Goal: Use online tool/utility: Utilize a website feature to perform a specific function

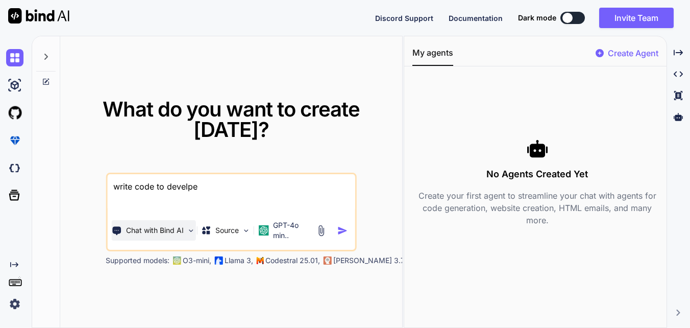
type textarea "write code to develpe"
click at [189, 231] on img at bounding box center [191, 230] width 9 height 9
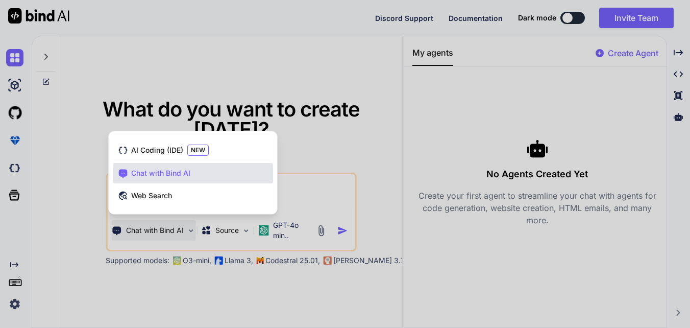
click at [216, 170] on div "Chat with Bind AI" at bounding box center [193, 173] width 160 height 20
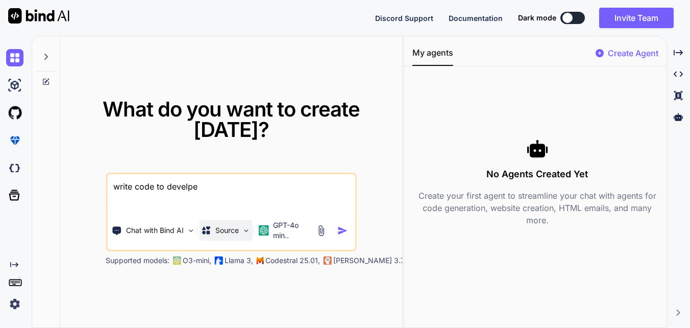
click at [242, 232] on img at bounding box center [246, 230] width 9 height 9
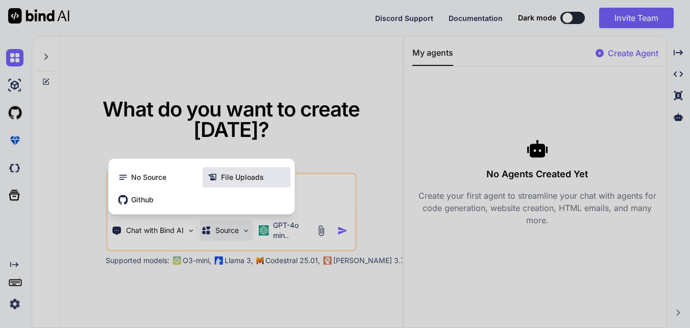
click at [234, 179] on span "File Uploads" at bounding box center [242, 177] width 43 height 10
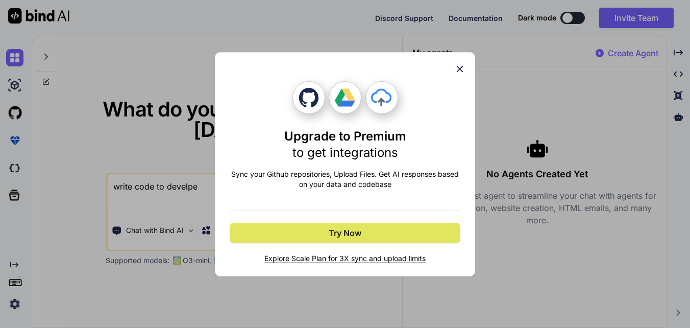
click at [349, 232] on span "Try Now" at bounding box center [345, 233] width 33 height 12
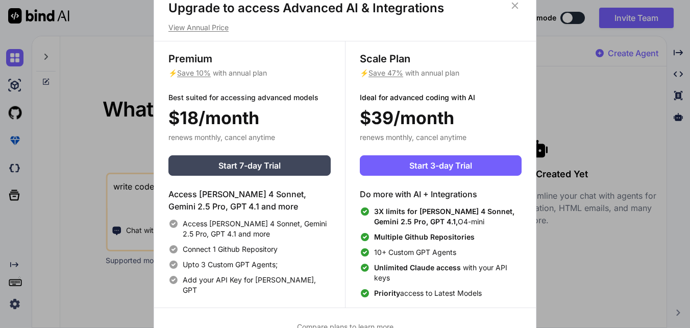
scroll to position [5, 0]
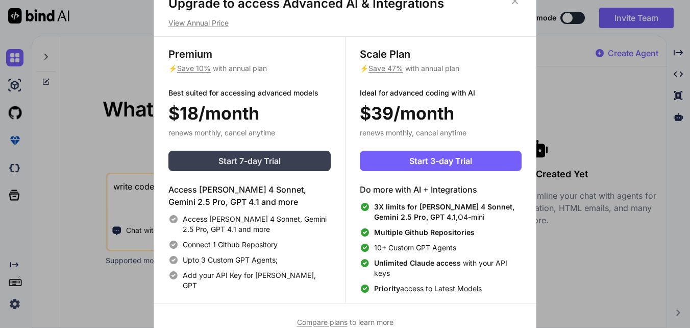
click at [257, 165] on span "Start 7-day Trial" at bounding box center [249, 161] width 62 height 12
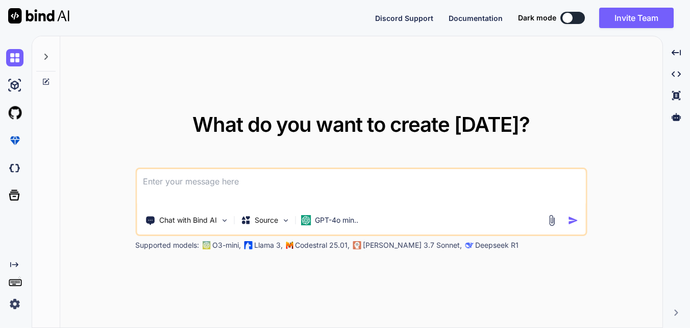
click at [551, 221] on img at bounding box center [552, 220] width 12 height 12
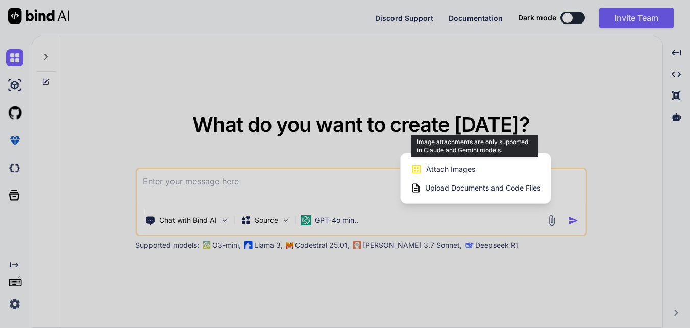
click at [463, 164] on span "Attach Images" at bounding box center [450, 169] width 49 height 10
click at [441, 168] on span "Attach Images" at bounding box center [450, 169] width 49 height 10
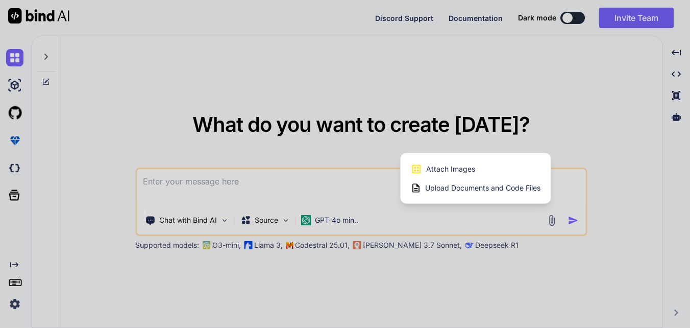
click at [302, 152] on div at bounding box center [345, 164] width 690 height 328
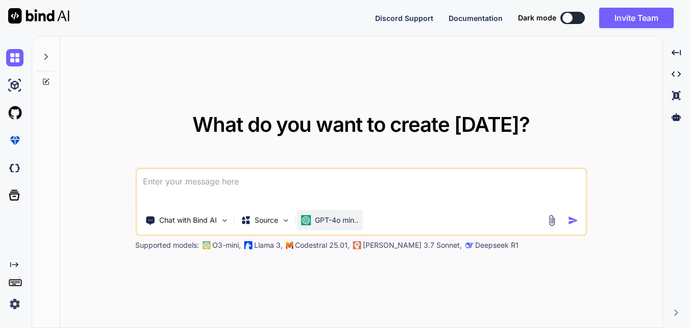
click at [345, 221] on p "GPT-4o min.." at bounding box center [336, 220] width 43 height 10
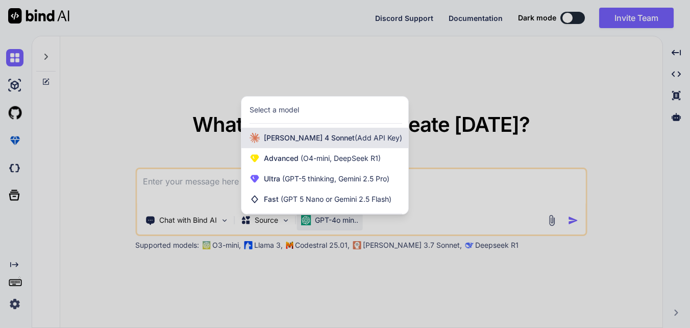
click at [292, 140] on span "Claude 4 Sonnet (Add API Key)" at bounding box center [333, 138] width 138 height 10
type textarea "x"
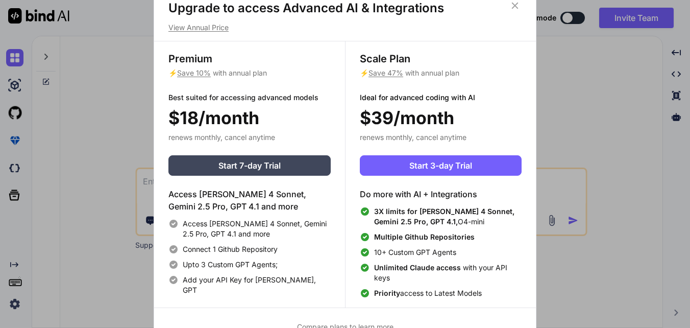
click at [514, 3] on icon at bounding box center [514, 5] width 11 height 11
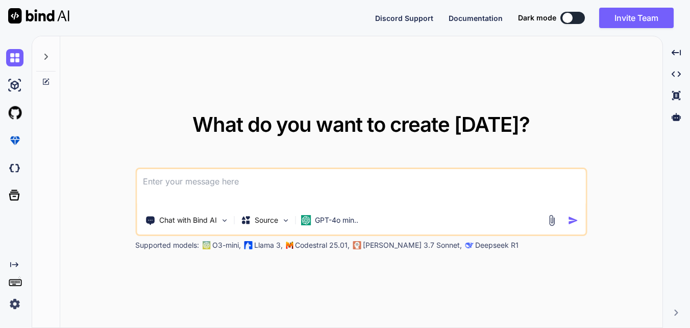
click at [192, 176] on textarea at bounding box center [361, 188] width 449 height 38
type textarea "write code to develop todo application"
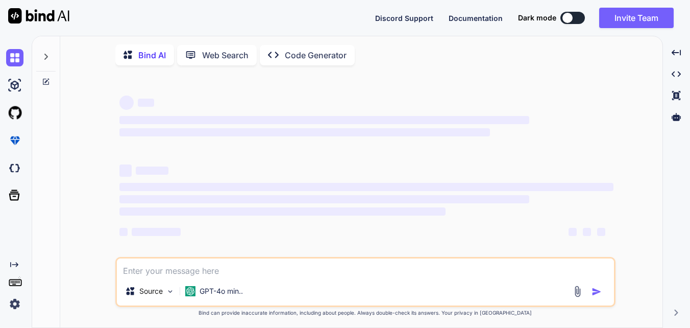
type textarea "x"
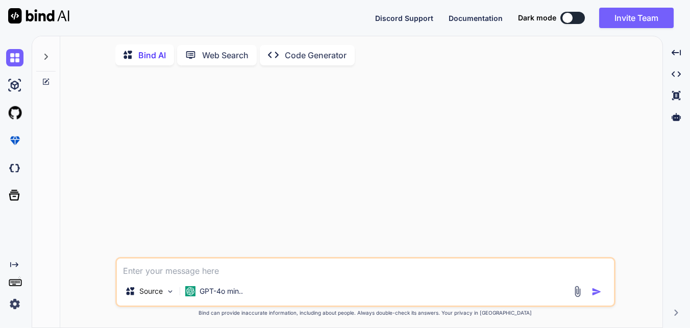
type textarea "w"
type textarea "x"
type textarea "wr"
type textarea "x"
type textarea "wri"
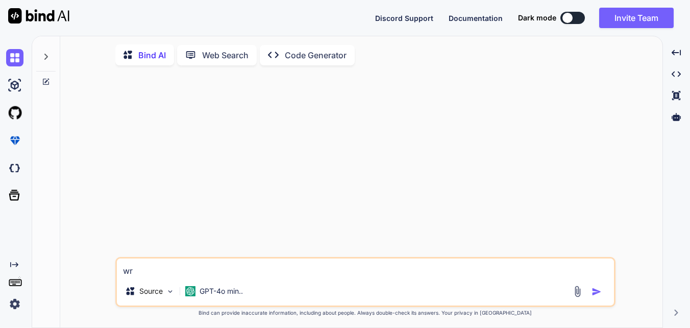
type textarea "x"
type textarea "writ"
type textarea "x"
type textarea "write"
type textarea "x"
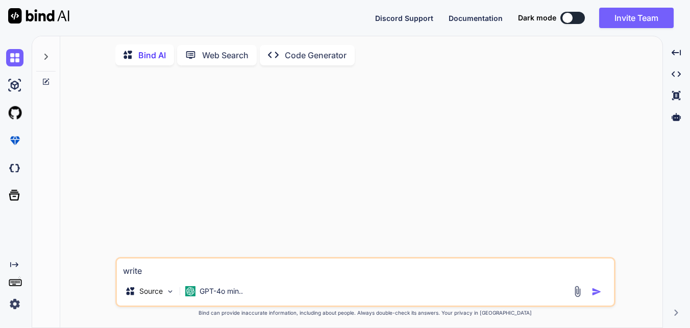
type textarea "write"
type textarea "x"
type textarea "write a"
type textarea "x"
type textarea "write al"
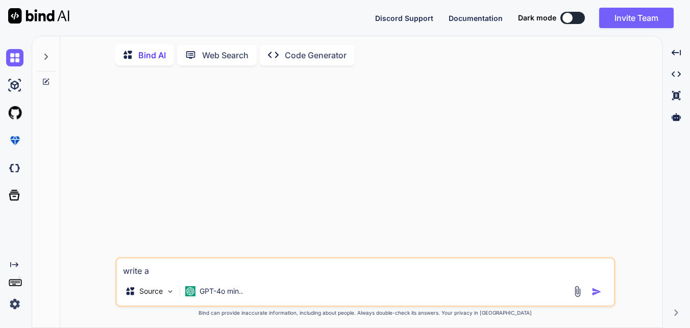
type textarea "x"
type textarea "write ale"
type textarea "x"
type textarea "write ales"
type textarea "x"
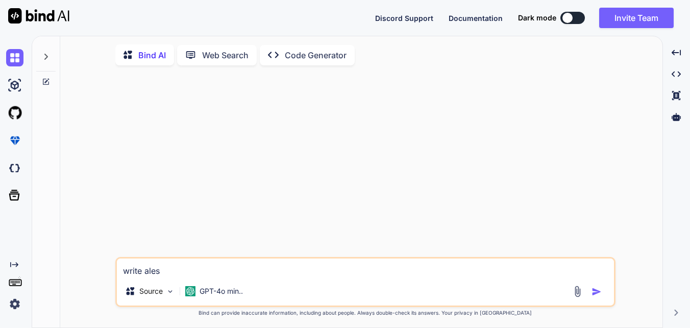
type textarea "write ale"
type textarea "x"
type textarea "write al"
type textarea "x"
type textarea "write a"
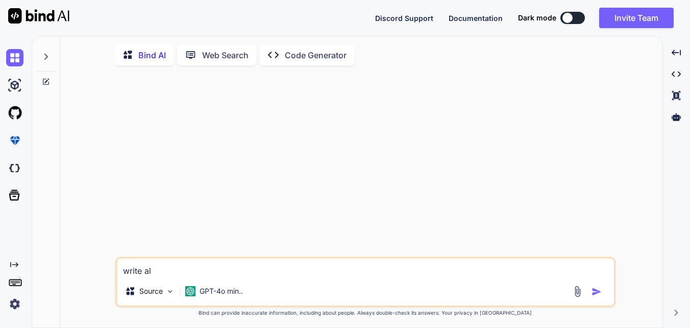
type textarea "x"
type textarea "write a"
type textarea "x"
type textarea "write a l"
type textarea "x"
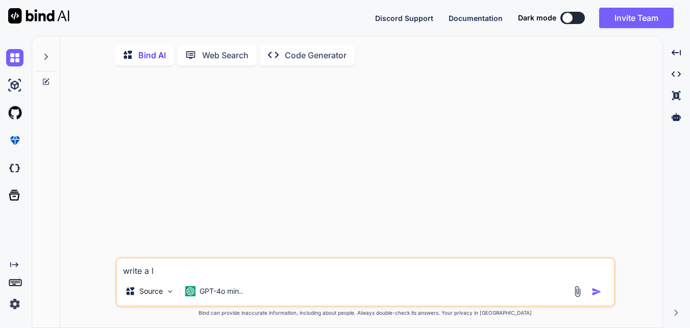
type textarea "write a le"
type textarea "x"
type textarea "write a lea"
type textarea "x"
type textarea "write a leav"
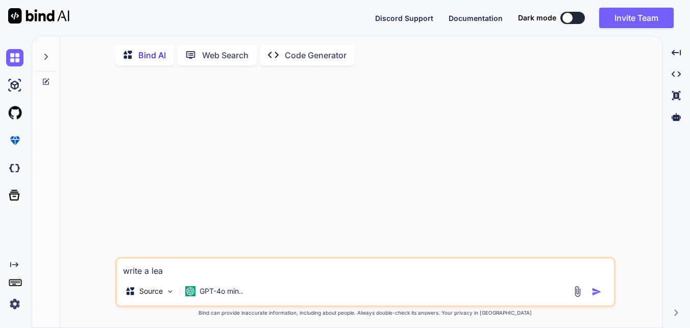
type textarea "x"
type textarea "write a leav"
type textarea "x"
type textarea "write a leav e"
type textarea "x"
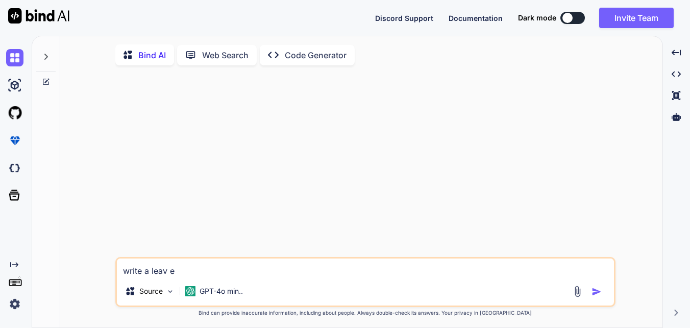
type textarea "write a leav"
type textarea "x"
type textarea "write a leav"
type textarea "x"
type textarea "write a leave application for"
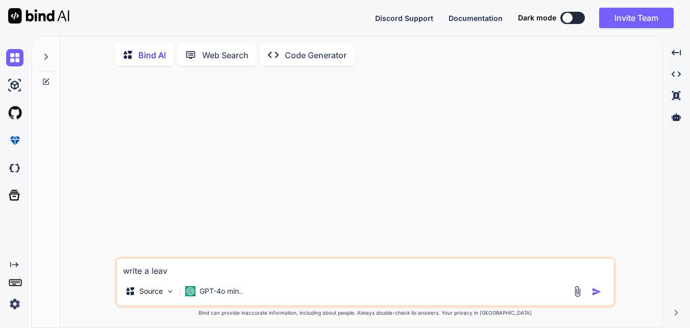
type textarea "x"
type textarea "write a leave application for"
type textarea "x"
type textarea "write a leave application for m"
type textarea "x"
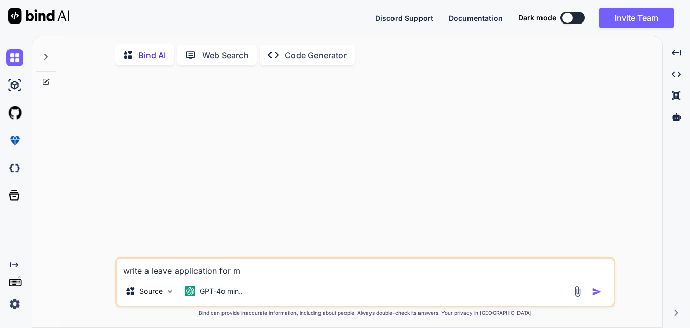
type textarea "write a leave application for ma"
type textarea "x"
type textarea "write a leave application for mar"
type textarea "x"
type textarea "write a leave application for marr"
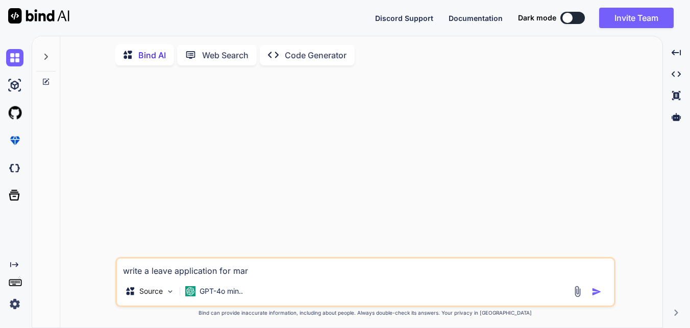
type textarea "x"
type textarea "write a leave application for marri"
type textarea "x"
type textarea "write a leave application for marria"
type textarea "x"
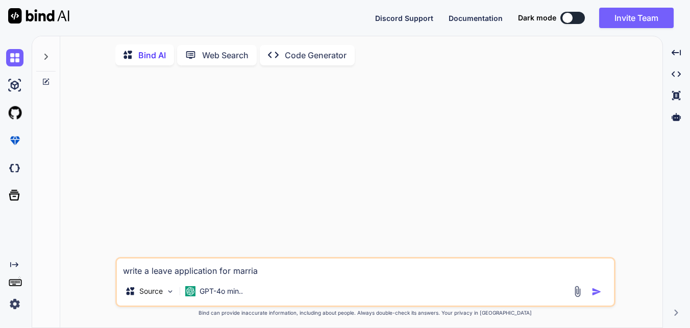
type textarea "write a leave application for marriag"
type textarea "x"
type textarea "write a leave application for marriage"
type textarea "x"
type textarea "write a leave application for marriage"
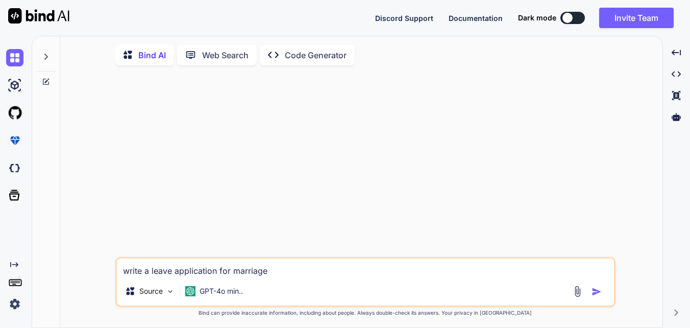
type textarea "x"
type textarea "write a leave application for marriage"
click at [601, 295] on img "button" at bounding box center [597, 291] width 10 height 10
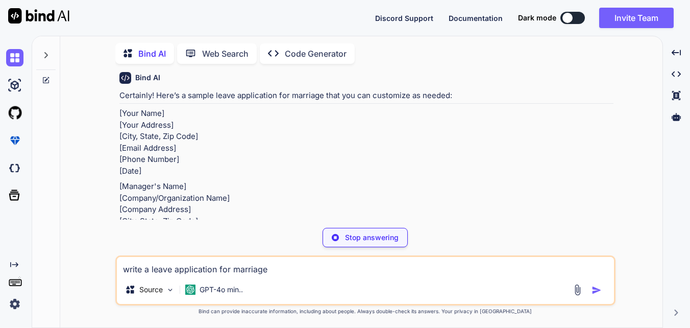
scroll to position [45, 0]
type textarea "x"
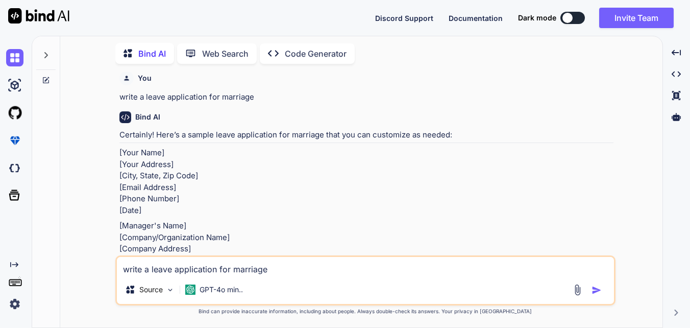
scroll to position [0, 0]
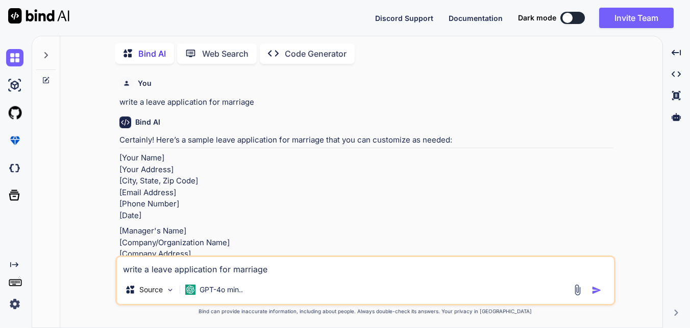
click at [267, 268] on textarea "write a leave application for marriage" at bounding box center [365, 266] width 497 height 18
type textarea "w"
type textarea "x"
type textarea "wr"
type textarea "x"
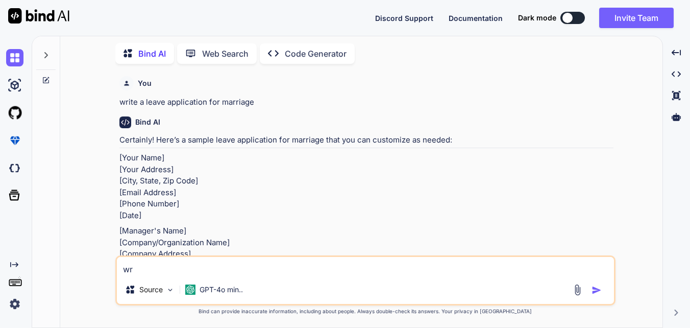
type textarea "wri"
type textarea "x"
type textarea "writ"
type textarea "x"
type textarea "write"
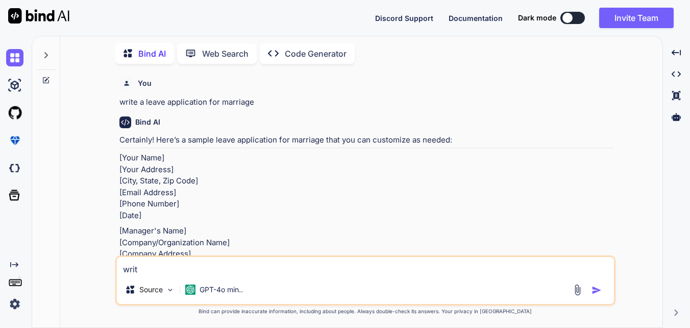
type textarea "x"
type textarea "write"
type textarea "x"
type textarea "write a"
type textarea "x"
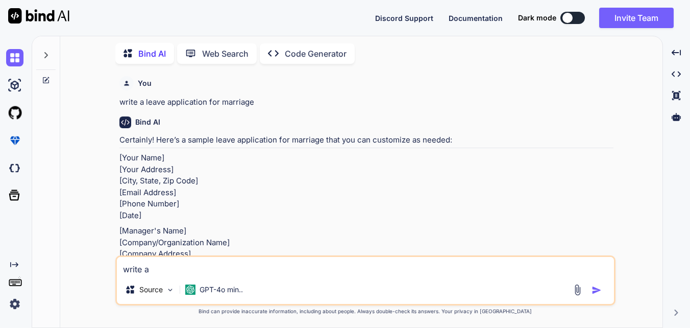
type textarea "write a"
type textarea "x"
type textarea "write a j"
type textarea "x"
type textarea "write a ja"
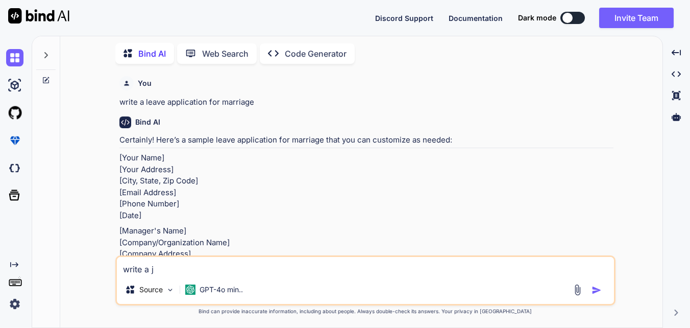
type textarea "x"
type textarea "write a jav"
type textarea "x"
type textarea "write a ja"
type textarea "x"
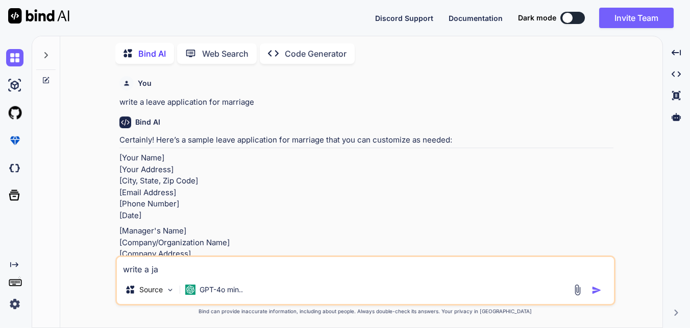
type textarea "write a jav"
type textarea "x"
type textarea "write a ja"
type textarea "x"
type textarea "write a j"
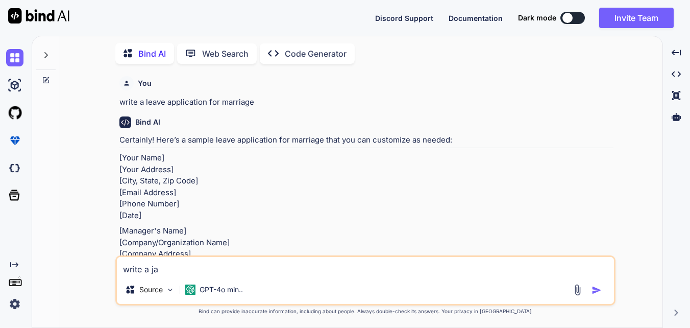
type textarea "x"
type textarea "write a"
type textarea "x"
type textarea "write a r"
type textarea "x"
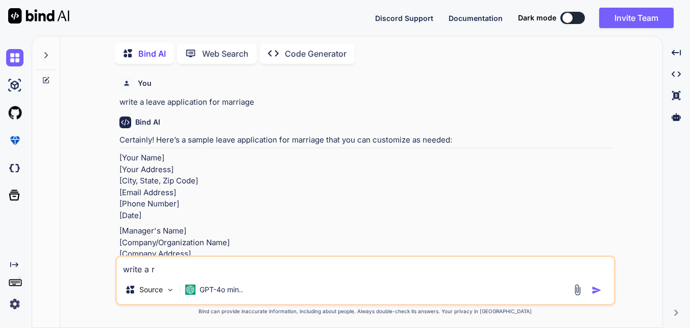
type textarea "write a re"
type textarea "x"
type textarea "write a rea"
type textarea "x"
type textarea "write a reac"
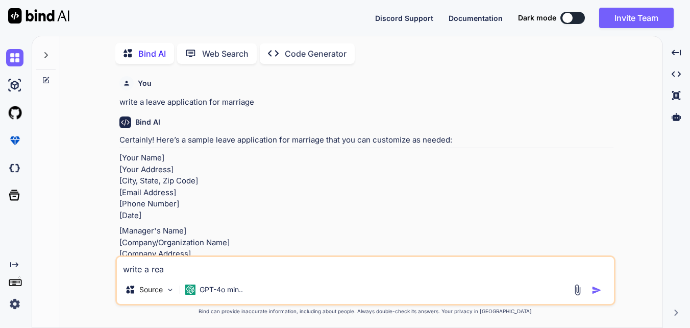
type textarea "x"
type textarea "write a react"
type textarea "x"
type textarea "write a reactj"
type textarea "x"
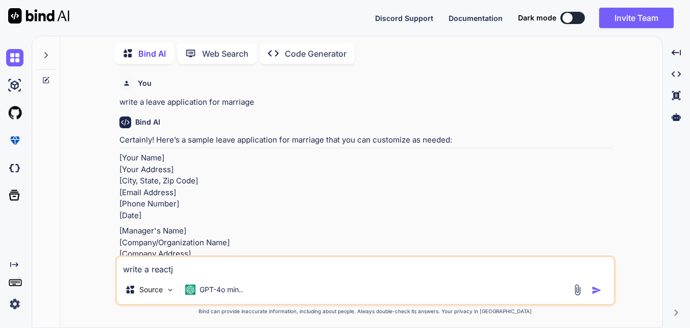
type textarea "write a reactjs"
type textarea "x"
type textarea "write a reactjs"
type textarea "x"
type textarea "write a reactjs a"
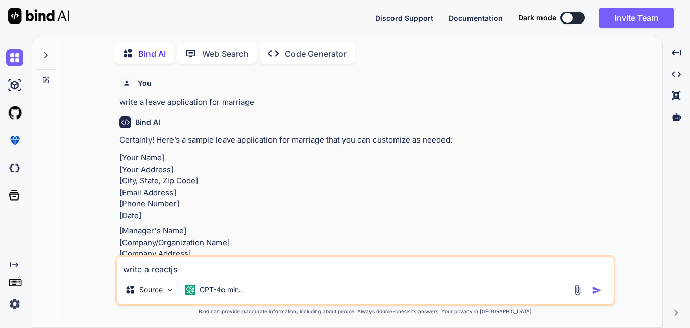
type textarea "x"
type textarea "write a reactjs an"
type textarea "x"
type textarea "write a reactjs and"
type textarea "x"
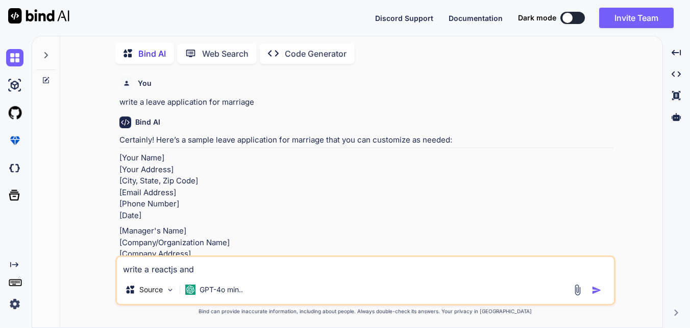
type textarea "write a reactjs and"
type textarea "x"
type textarea "write a reactjs and t"
type textarea "x"
type textarea "write a reactjs and ta"
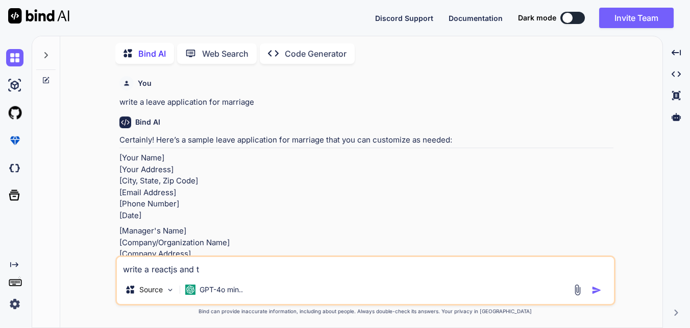
type textarea "x"
type textarea "write a reactjs and tai"
type textarea "x"
type textarea "write a reactjs and tail"
type textarea "x"
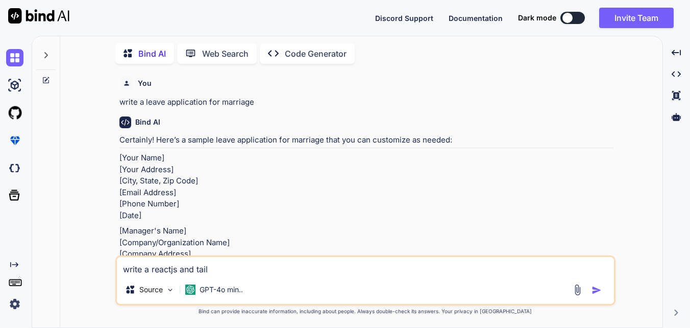
type textarea "write a reactjs and tailw"
type textarea "x"
type textarea "write a reactjs and tailwi"
type textarea "x"
type textarea "write a reactjs and tailwin"
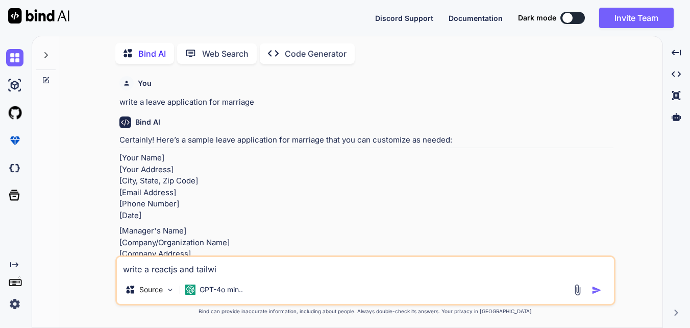
type textarea "x"
type textarea "write a reactjs and tailwind"
type textarea "x"
type textarea "write a reactjs and tailwindc"
type textarea "x"
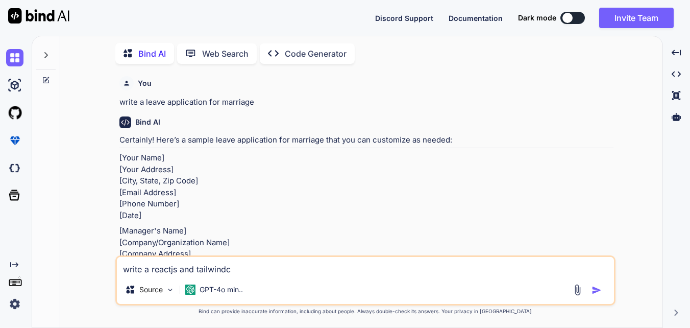
type textarea "write a reactjs and tailwindcs"
type textarea "x"
type textarea "write a reactjs and tailwindcss"
type textarea "x"
type textarea "write a reactjs and tailwindcss"
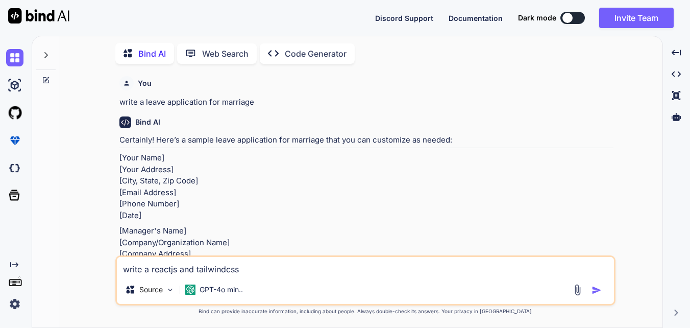
type textarea "x"
type textarea "write a reactjs and tailwindcss c"
type textarea "x"
type textarea "write a reactjs and tailwindcss co"
type textarea "x"
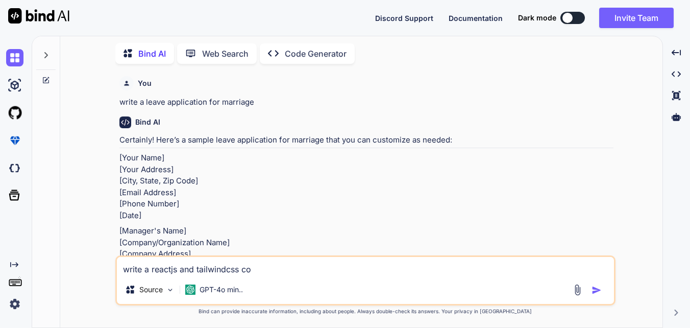
type textarea "write a reactjs and tailwindcss cod"
type textarea "x"
type textarea "write a reactjs and tailwindcss code"
type textarea "x"
type textarea "write a reactjs and tailwindcss code"
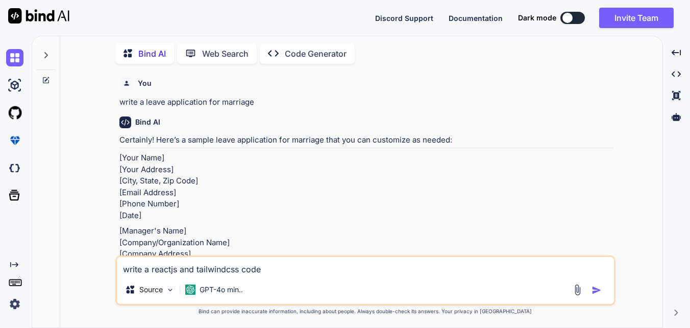
type textarea "x"
type textarea "write a reactjs and tailwindcss code t"
type textarea "x"
type textarea "write a reactjs and tailwindcss code to"
type textarea "x"
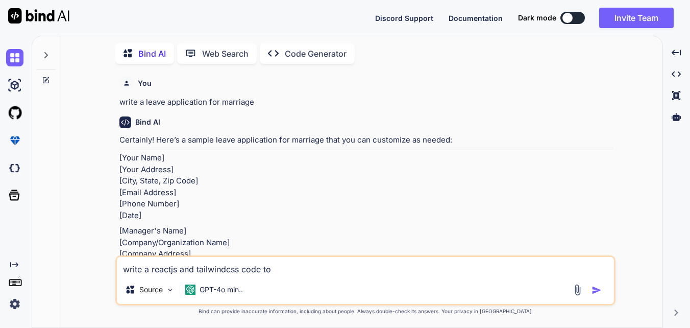
type textarea "write a reactjs and tailwindcss code to"
type textarea "x"
type textarea "write a reactjs and tailwindcss code to d"
type textarea "x"
type textarea "write a reactjs and tailwindcss code to de"
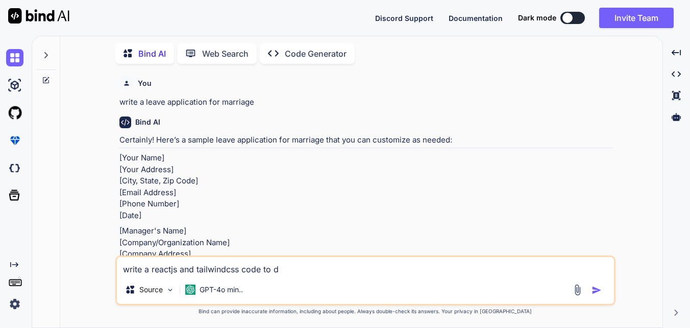
type textarea "x"
type textarea "write a reactjs and tailwindcss code to dev"
type textarea "x"
type textarea "write a reactjs and tailwindcss code to deve"
type textarea "x"
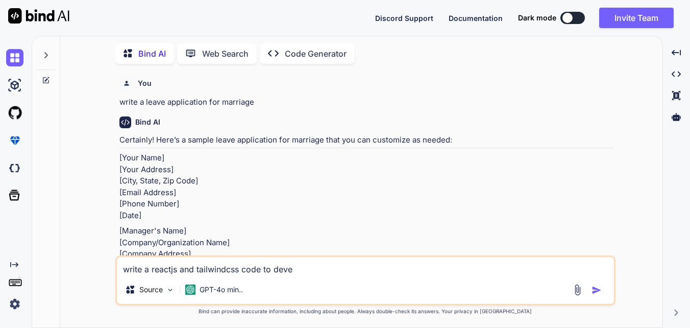
type textarea "write a reactjs and tailwindcss code to devel"
type textarea "x"
type textarea "write a reactjs and tailwindcss code to develo"
type textarea "x"
type textarea "write a reactjs and tailwindcss code to develop"
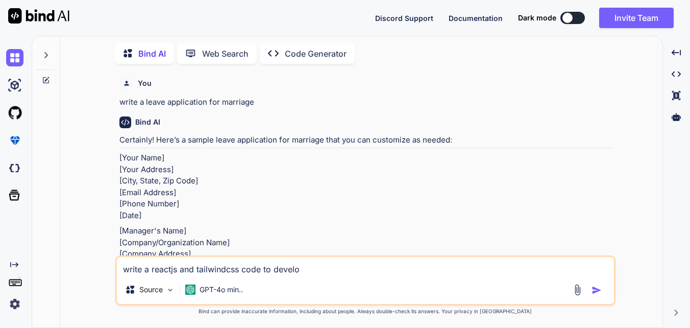
type textarea "x"
type textarea "write a reactjs and tailwindcss code to develop"
type textarea "x"
type textarea "write a reactjs and tailwindcss code to develop t"
type textarea "x"
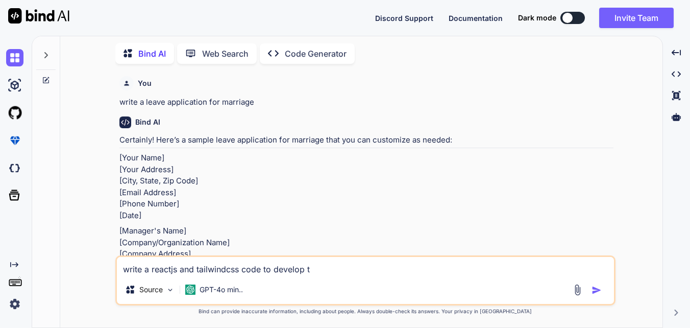
type textarea "write a reactjs and tailwindcss code to develop to"
type textarea "x"
type textarea "write a reactjs and tailwindcss code to develop tod"
type textarea "x"
type textarea "write a reactjs and tailwindcss code to develop todo"
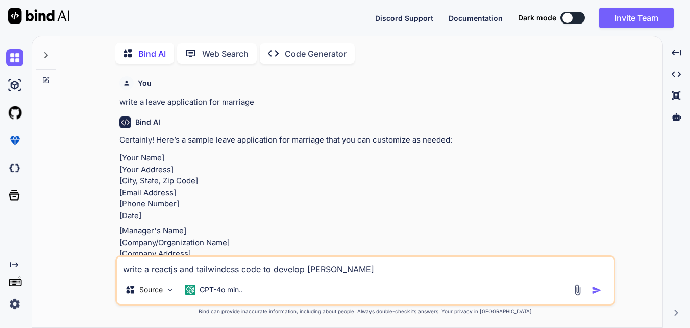
type textarea "x"
type textarea "write a reactjs and tailwindcss code to develop todo"
type textarea "x"
type textarea "write a reactjs and tailwindcss code to develop todo a"
type textarea "x"
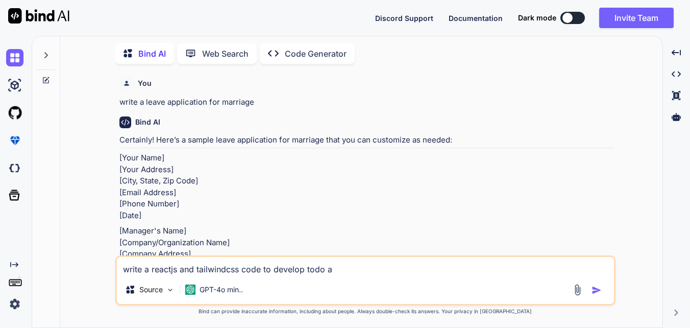
type textarea "write a reactjs and tailwindcss code to develop todo ap"
type textarea "x"
type textarea "write a reactjs and tailwindcss code to develop todo app"
type textarea "x"
type textarea "write a reactjs and tailwindcss code to develop todo appl"
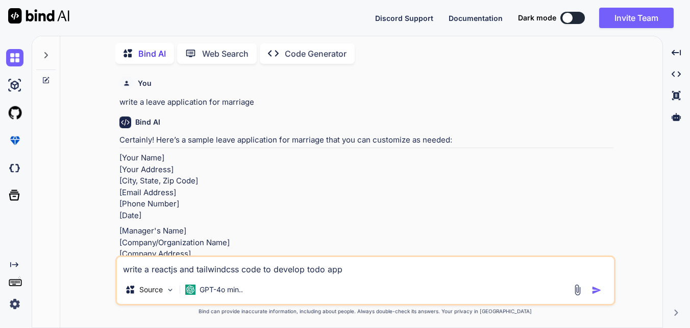
type textarea "x"
type textarea "write a reactjs and tailwindcss code to develop todo appli"
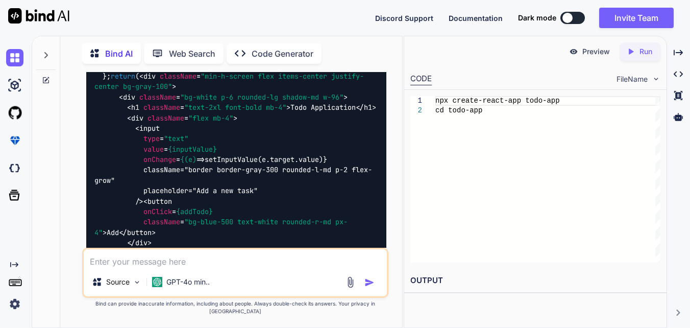
scroll to position [1115, 0]
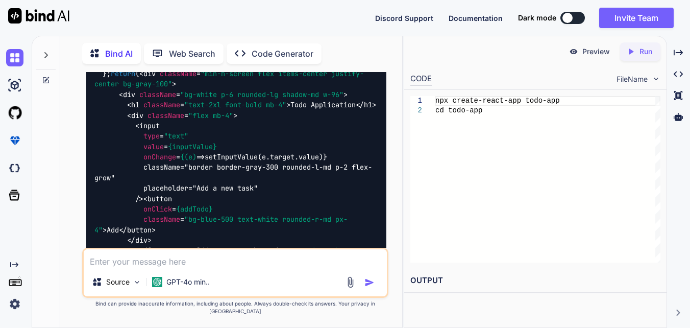
click at [643, 54] on p "Run" at bounding box center [646, 51] width 13 height 10
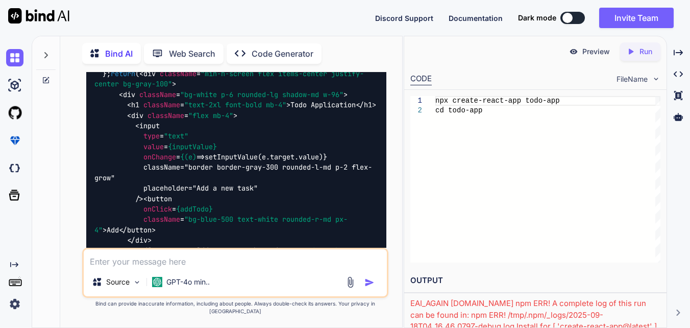
scroll to position [0, 0]
click at [490, 109] on div "npx create-react-app todo-app cd todo-app" at bounding box center [547, 179] width 225 height 166
click at [638, 52] on icon "Created with Pixso." at bounding box center [632, 51] width 13 height 9
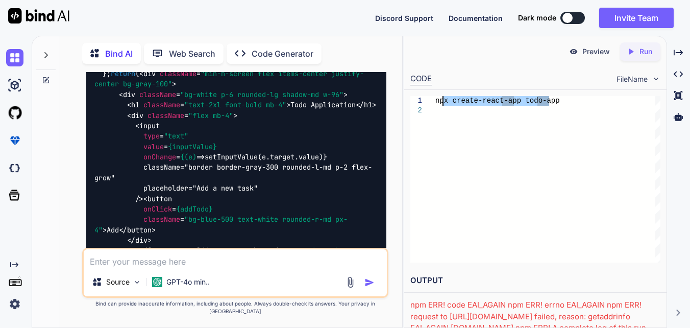
drag, startPoint x: 558, startPoint y: 101, endPoint x: 428, endPoint y: 100, distance: 129.6
click at [435, 100] on div "npx create-react-app todo-app" at bounding box center [547, 179] width 225 height 166
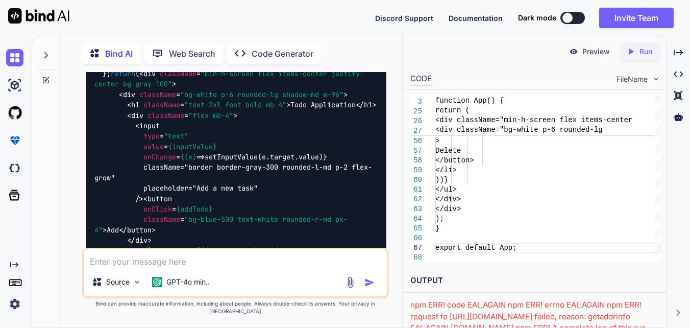
click at [641, 53] on p "Run" at bounding box center [646, 51] width 13 height 10
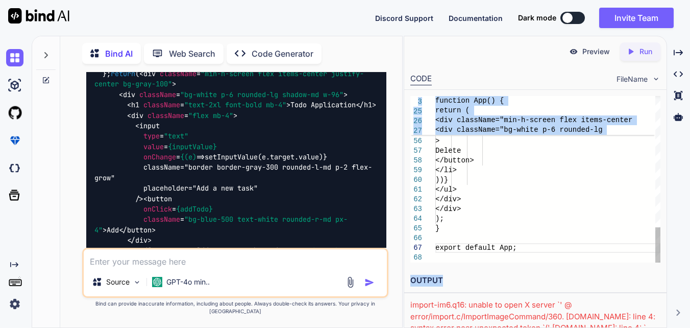
drag, startPoint x: 525, startPoint y: 291, endPoint x: 516, endPoint y: 243, distance: 48.8
click at [516, 243] on div "Preview Created with Pixso. Run CODE FileName 52 53 54 55 56 57 58 59 60 61 62 …" at bounding box center [535, 190] width 262 height 309
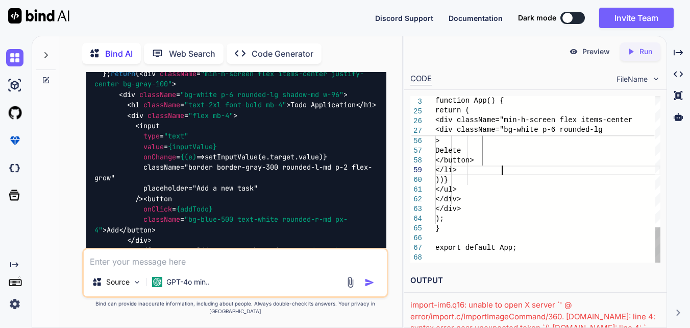
drag, startPoint x: 516, startPoint y: 243, endPoint x: 613, endPoint y: 167, distance: 122.9
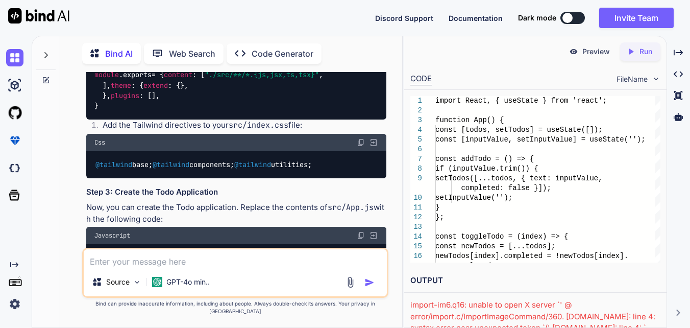
scroll to position [809, 0]
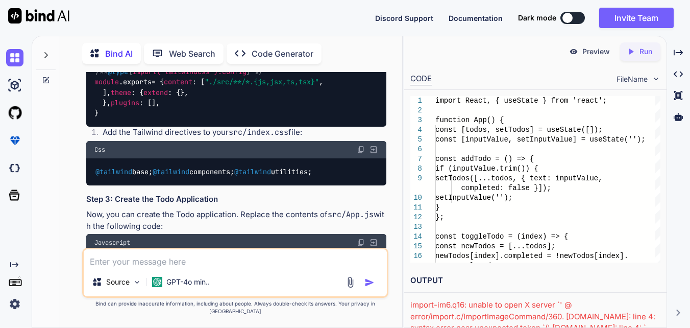
click at [475, 15] on span "Documentation" at bounding box center [476, 18] width 54 height 9
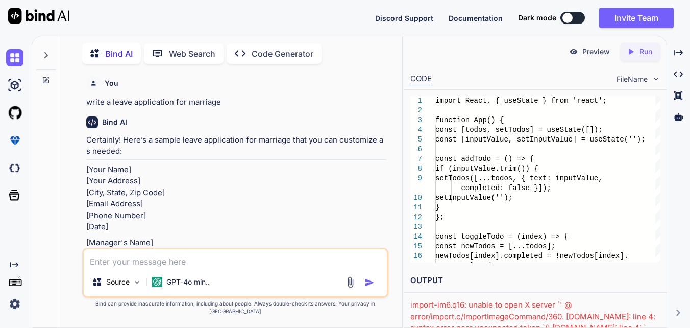
scroll to position [67, 0]
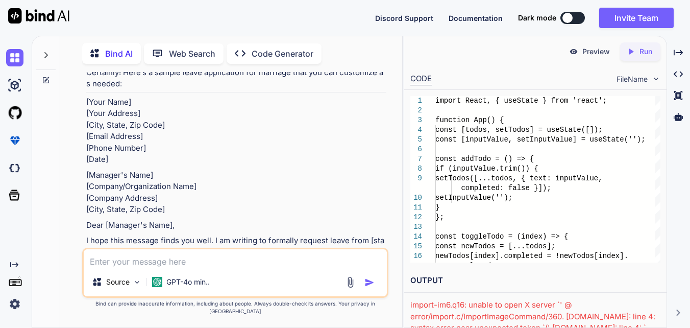
click at [186, 58] on div "Web Search" at bounding box center [184, 53] width 80 height 20
click at [204, 47] on p "Web Search" at bounding box center [192, 53] width 46 height 12
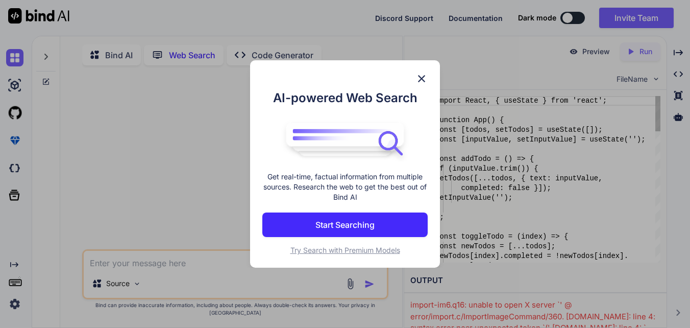
scroll to position [4, 0]
click at [417, 77] on img at bounding box center [421, 78] width 12 height 12
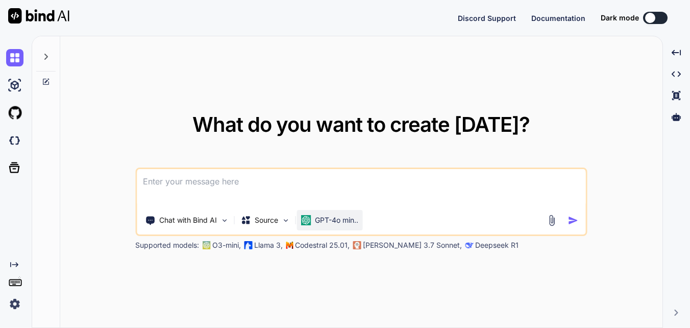
click at [354, 219] on p "GPT-4o min.." at bounding box center [336, 220] width 43 height 10
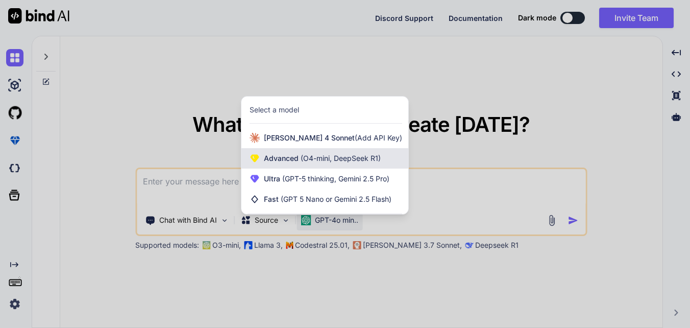
click at [307, 154] on span "(O4-mini, DeepSeek R1)" at bounding box center [340, 158] width 82 height 9
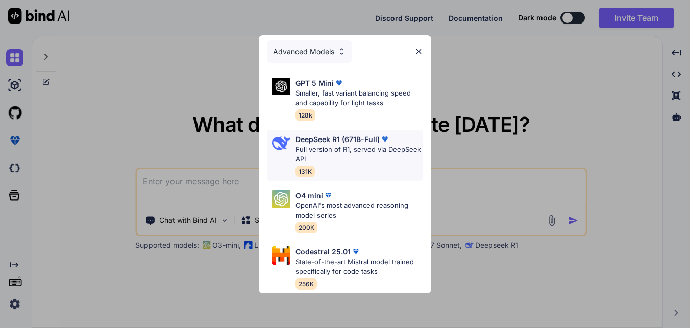
click at [334, 139] on p "DeepSeek R1 (671B-Full)" at bounding box center [338, 139] width 84 height 11
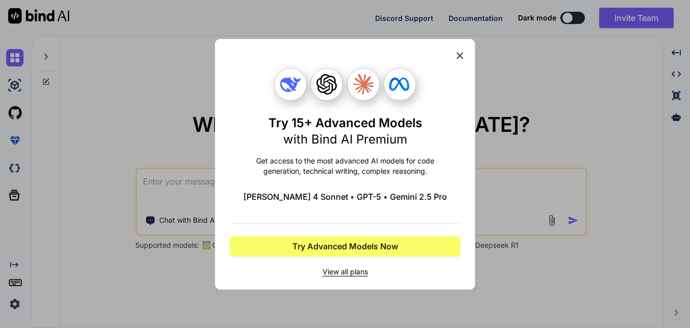
click at [456, 54] on icon at bounding box center [459, 55] width 11 height 11
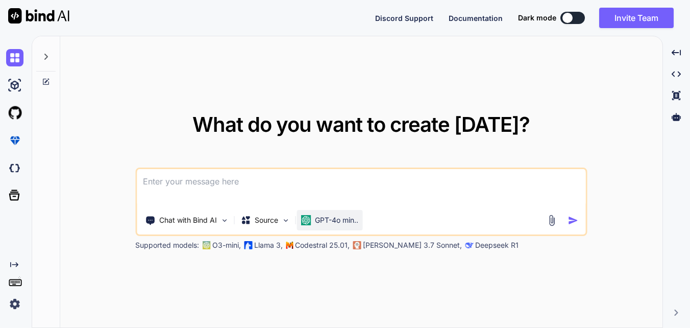
click at [322, 222] on p "GPT-4o min.." at bounding box center [336, 220] width 43 height 10
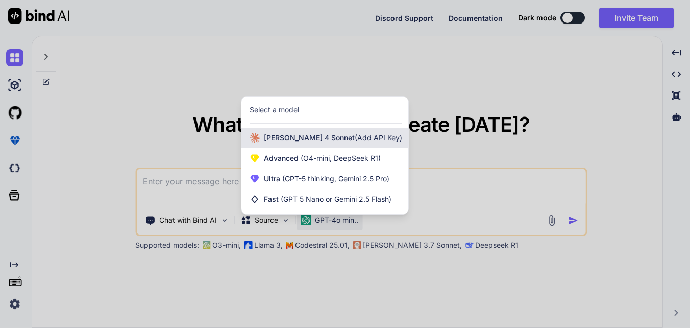
click at [289, 141] on span "[PERSON_NAME] 4 Sonnet (Add API Key)" at bounding box center [333, 138] width 138 height 10
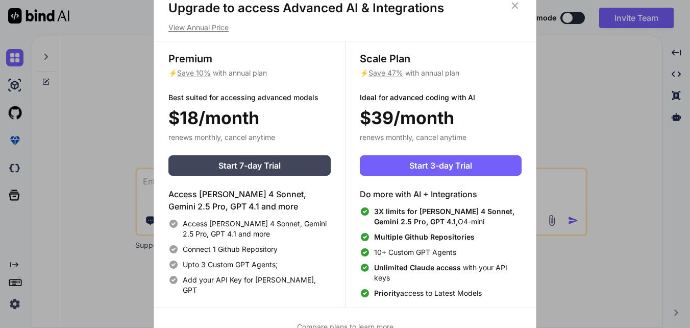
click at [517, 0] on icon at bounding box center [514, 5] width 11 height 11
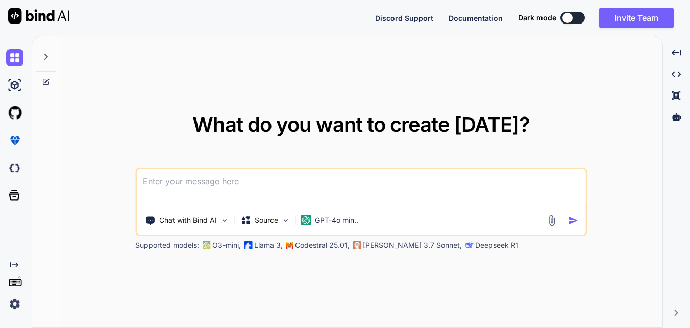
click at [10, 310] on img at bounding box center [14, 303] width 17 height 17
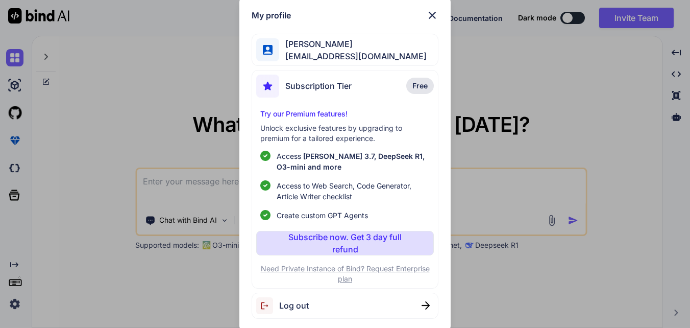
click at [391, 42] on span "peramsetty Pavitra" at bounding box center [352, 44] width 147 height 12
click at [297, 302] on span "Log out" at bounding box center [294, 305] width 30 height 12
type textarea "x"
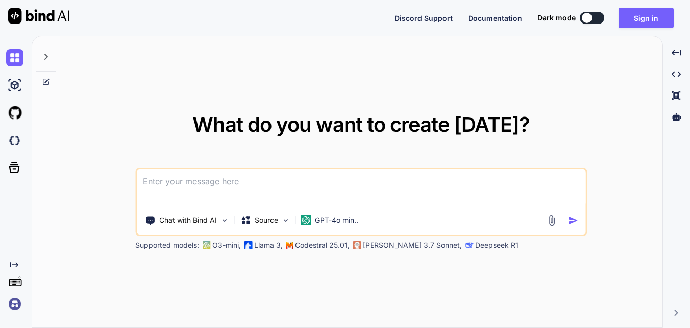
click at [16, 308] on img at bounding box center [14, 303] width 17 height 17
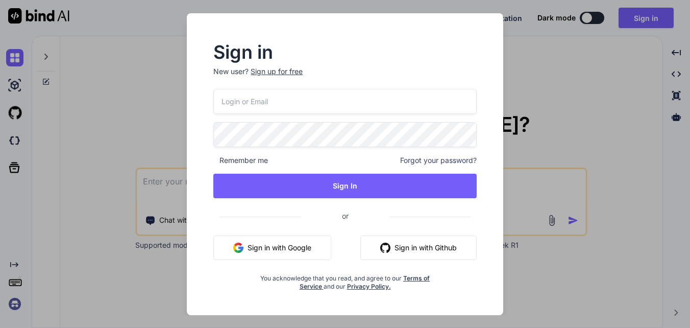
click at [291, 105] on input "email" at bounding box center [344, 101] width 263 height 25
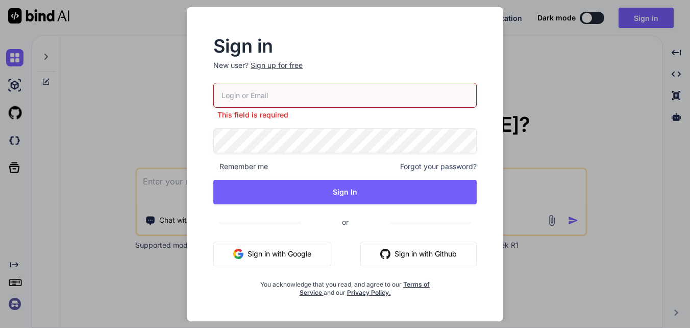
paste input "[EMAIL_ADDRESS]"
type input "[EMAIL_ADDRESS]"
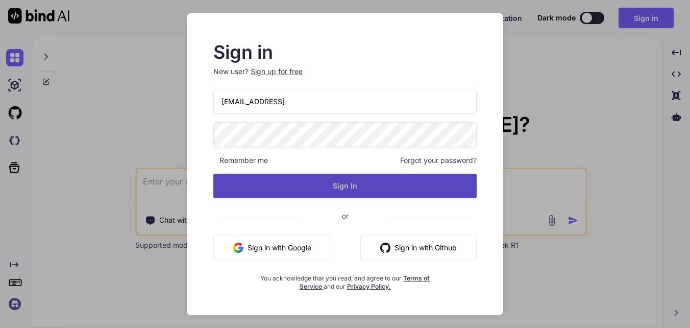
click at [304, 191] on button "Sign In" at bounding box center [344, 186] width 263 height 24
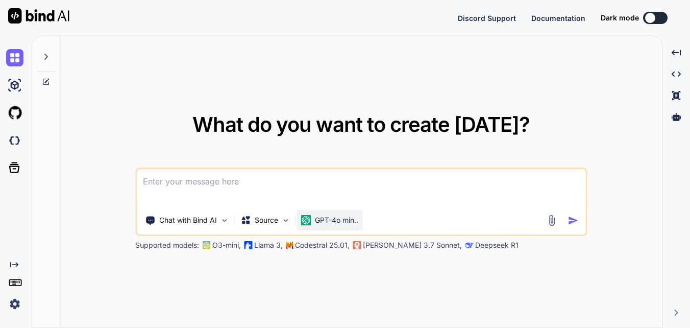
click at [341, 213] on div "GPT-4o min.." at bounding box center [330, 220] width 66 height 20
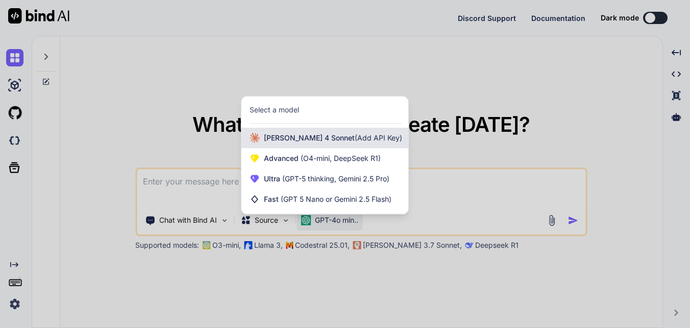
click at [313, 143] on div "[PERSON_NAME] 4 Sonnet (Add API Key)" at bounding box center [324, 138] width 167 height 20
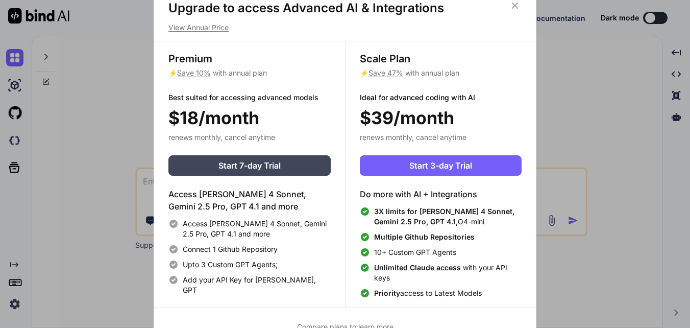
click at [515, 3] on icon at bounding box center [514, 5] width 11 height 11
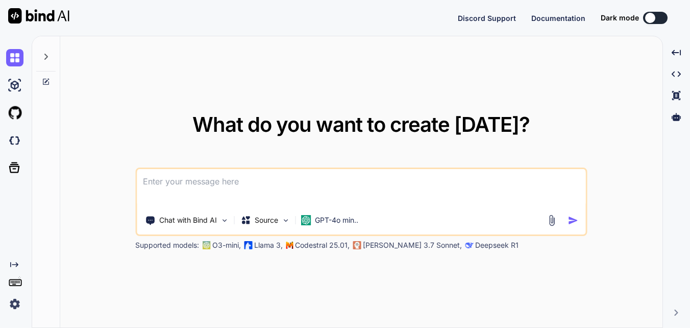
click at [13, 307] on img at bounding box center [14, 303] width 17 height 17
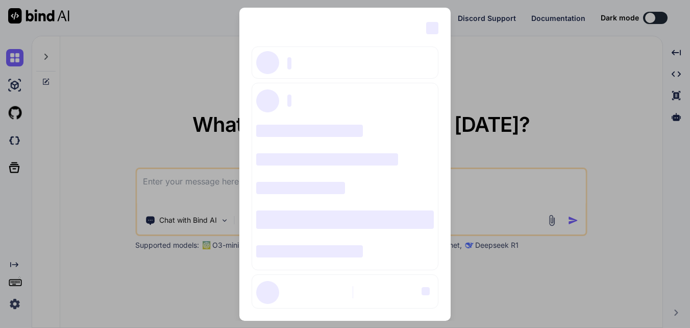
click at [74, 213] on div "‌ ‌ ‌ ‌ ‌ ‌ ‌ ‌ ‌ ‌ ‌ ‌ ‌ ‌ ‌" at bounding box center [345, 164] width 690 height 328
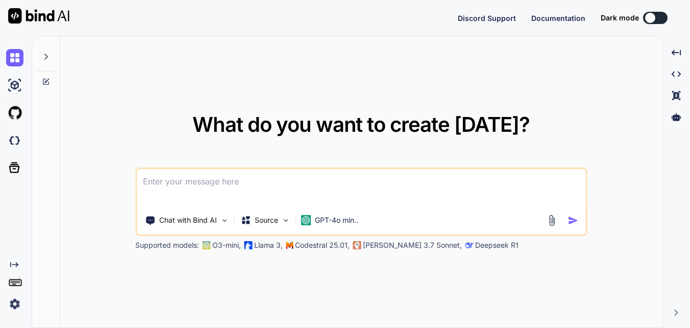
click at [13, 279] on icon at bounding box center [15, 282] width 14 height 14
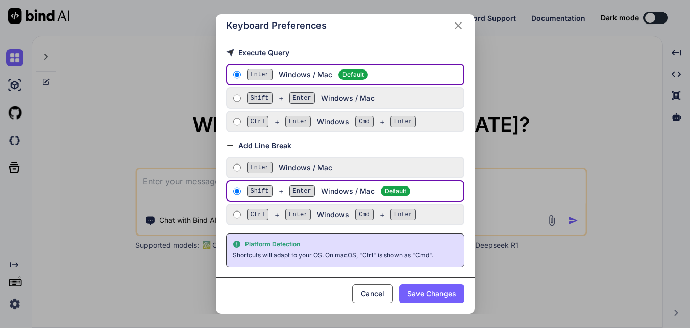
click at [14, 261] on div "Keyboard Preferences Execute Query Enter Windows / Mac Default Shift + Enter Wi…" at bounding box center [345, 164] width 690 height 328
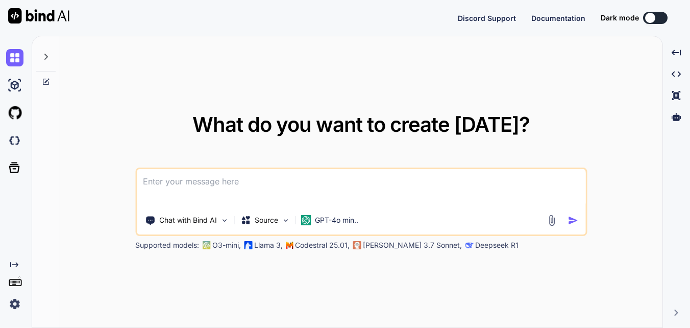
click at [14, 261] on icon "Created with Pixso." at bounding box center [14, 264] width 8 height 8
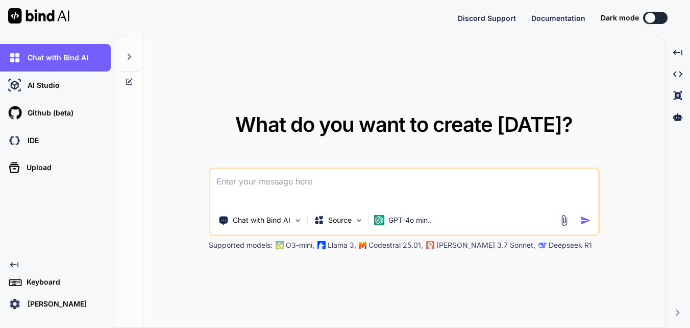
click at [14, 261] on icon "Created with Pixso." at bounding box center [14, 264] width 8 height 8
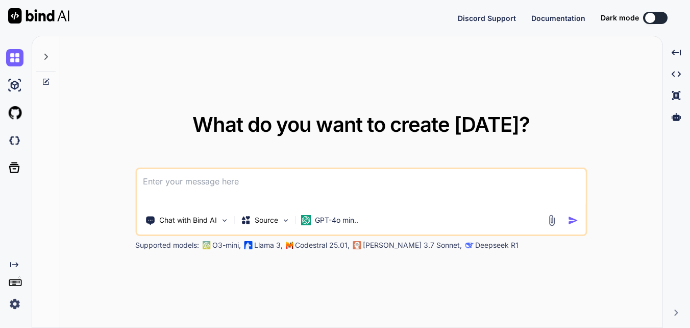
click at [14, 261] on icon "Created with Pixso." at bounding box center [14, 264] width 8 height 8
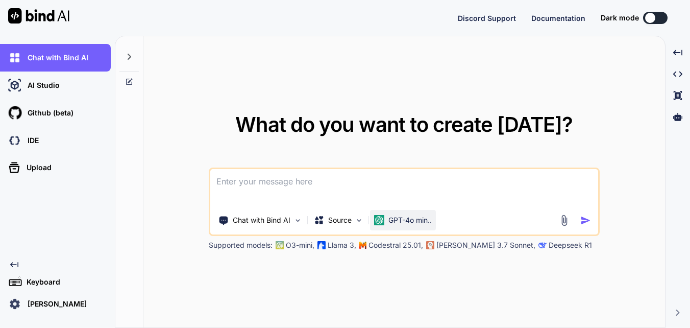
click at [402, 222] on p "GPT-4o min.." at bounding box center [409, 220] width 43 height 10
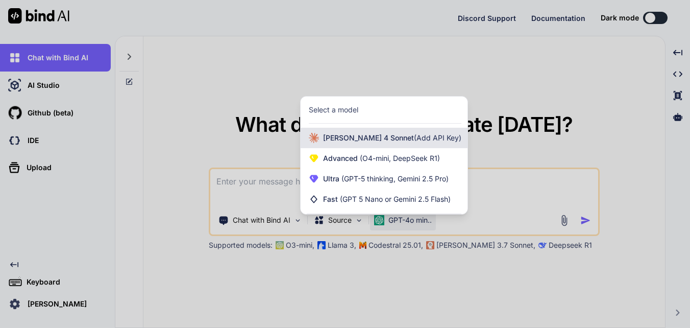
click at [414, 140] on span "(Add API Key)" at bounding box center [437, 137] width 47 height 9
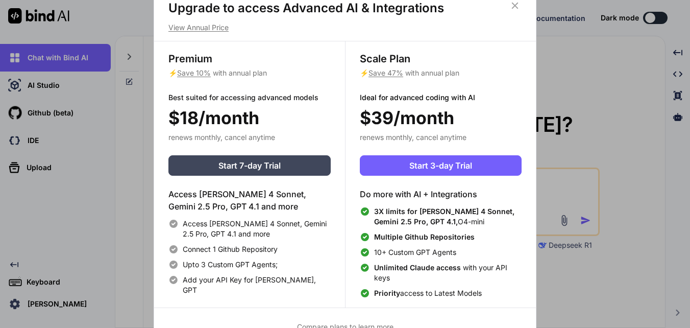
scroll to position [5, 0]
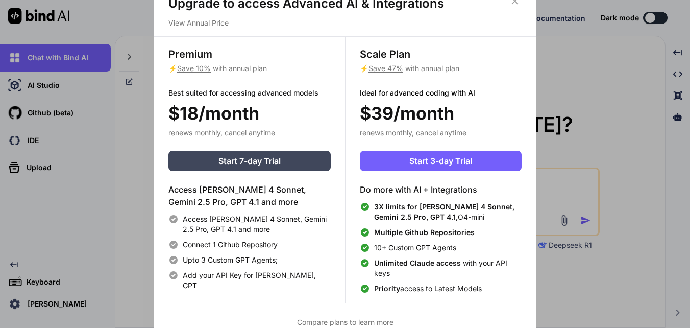
click at [513, 3] on icon at bounding box center [515, 1] width 7 height 7
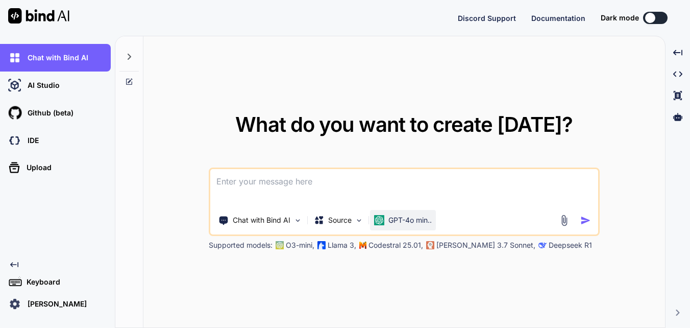
click at [393, 228] on div "GPT-4o min.." at bounding box center [403, 220] width 66 height 20
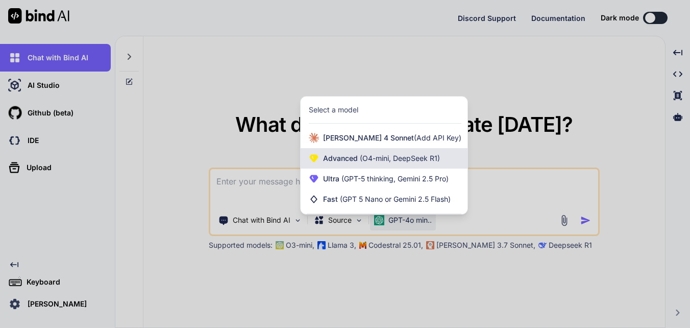
click at [362, 166] on div "Advanced (O4-mini, DeepSeek R1)" at bounding box center [384, 158] width 167 height 20
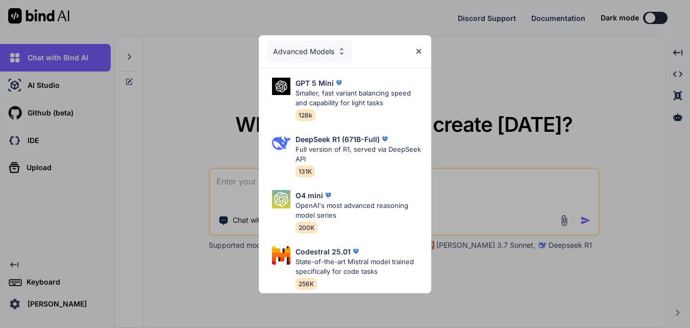
click at [416, 50] on img at bounding box center [418, 51] width 9 height 9
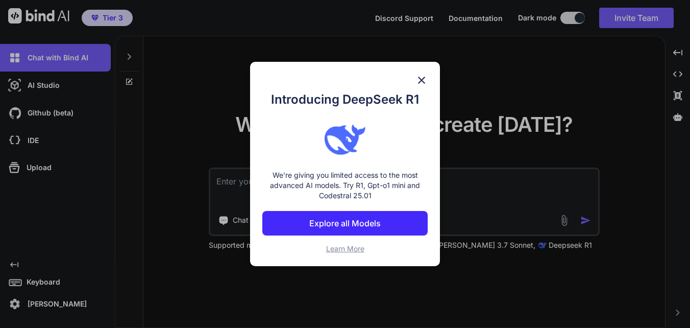
click at [417, 82] on img at bounding box center [421, 80] width 12 height 12
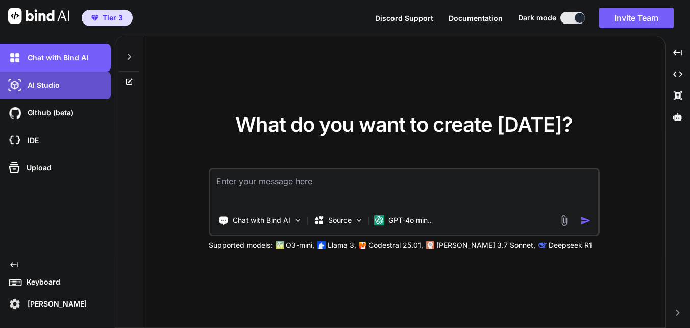
click at [43, 79] on div "AI Studio" at bounding box center [58, 85] width 105 height 17
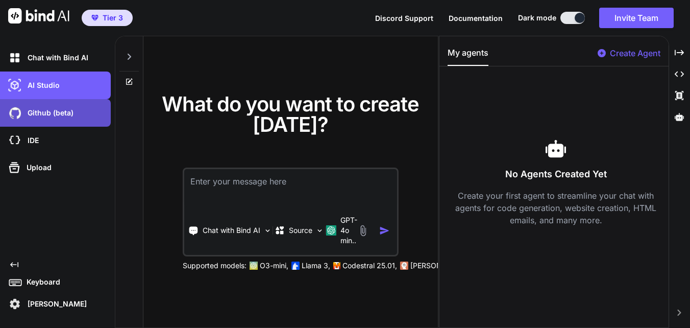
click at [29, 113] on p "Github (beta)" at bounding box center [48, 113] width 50 height 10
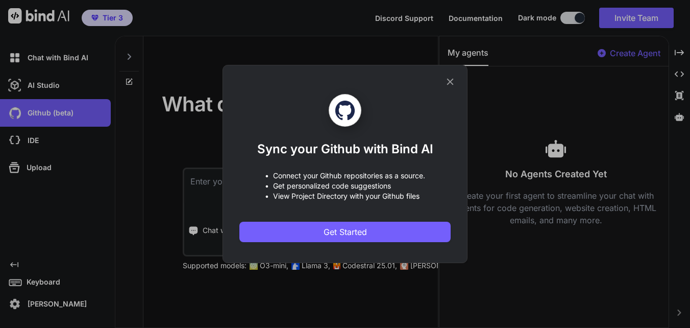
click at [452, 77] on icon at bounding box center [450, 81] width 11 height 11
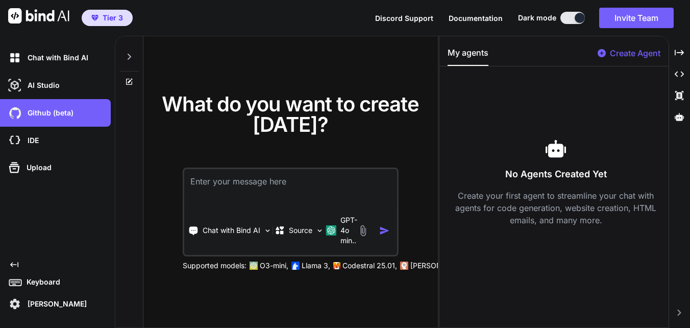
click at [48, 276] on div "Keyboard" at bounding box center [58, 282] width 105 height 14
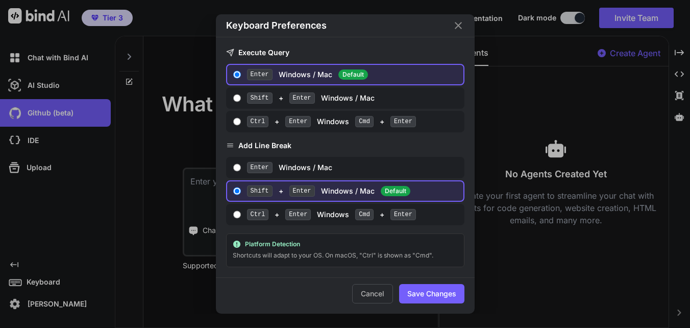
click at [457, 23] on icon "Close" at bounding box center [458, 25] width 12 height 12
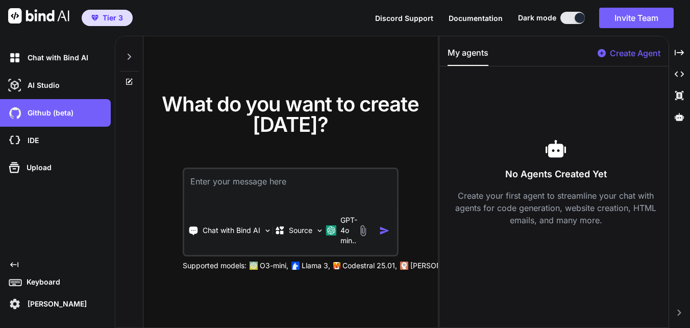
click at [60, 300] on p "Meghana Chelikani" at bounding box center [54, 304] width 63 height 10
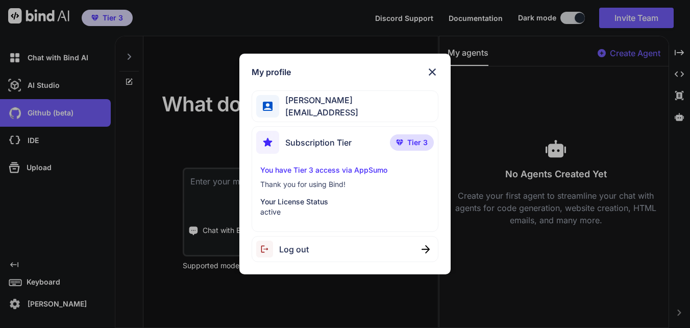
click at [430, 74] on img at bounding box center [432, 72] width 12 height 12
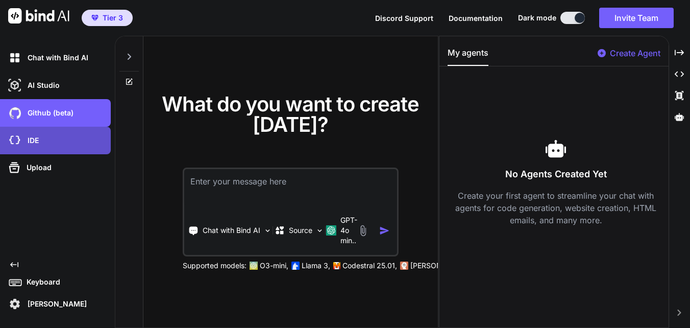
click at [51, 134] on div "IDE" at bounding box center [58, 140] width 105 height 17
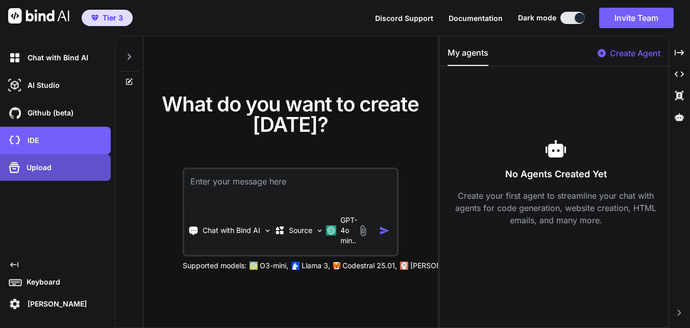
click at [52, 172] on div "Upload" at bounding box center [58, 167] width 105 height 16
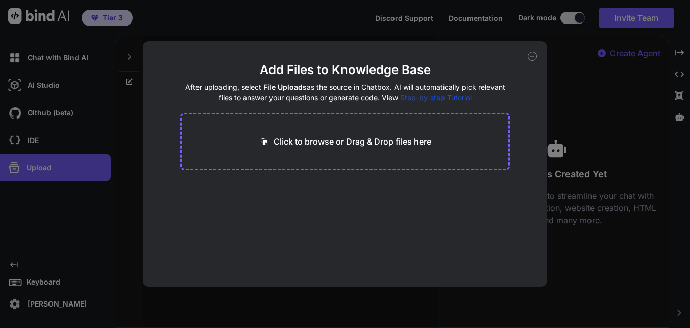
click at [529, 54] on icon at bounding box center [532, 56] width 9 height 9
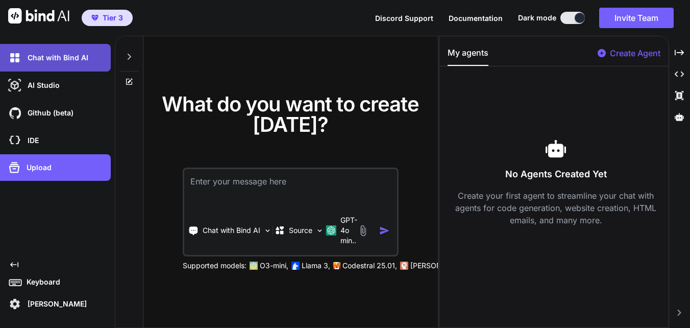
click at [58, 60] on p "Chat with Bind AI" at bounding box center [55, 58] width 65 height 10
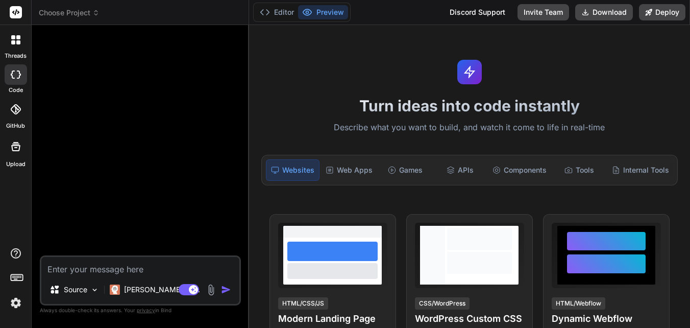
type textarea "x"
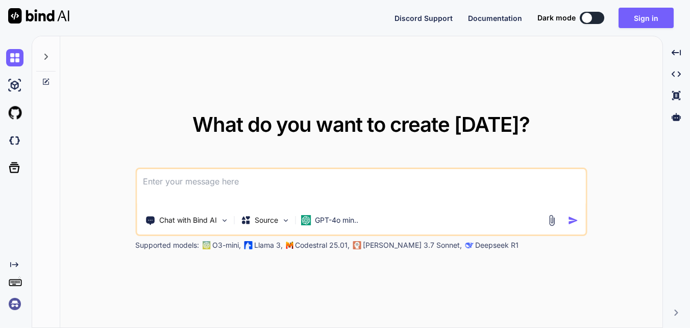
click at [229, 191] on textarea at bounding box center [361, 188] width 449 height 38
click at [328, 219] on p "GPT-4o min.." at bounding box center [336, 220] width 43 height 10
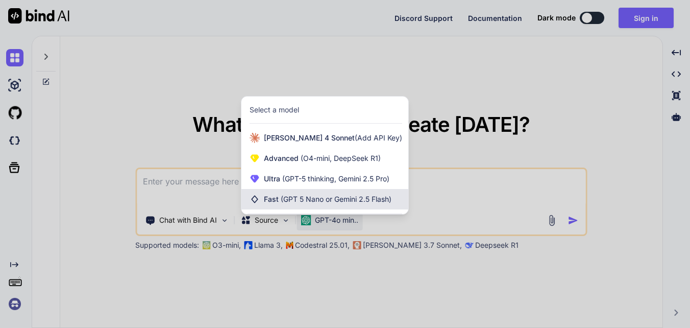
click at [305, 202] on span "(GPT 5 Nano or Gemini 2.5 Flash)" at bounding box center [336, 198] width 111 height 9
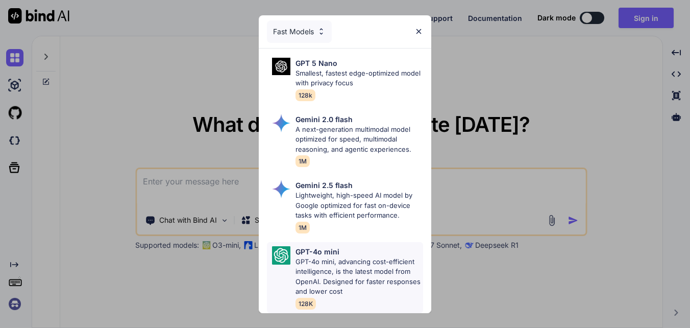
click at [317, 275] on p "GPT-4o mini, advancing cost-efficient intelligence, is the latest model from Op…" at bounding box center [360, 277] width 128 height 40
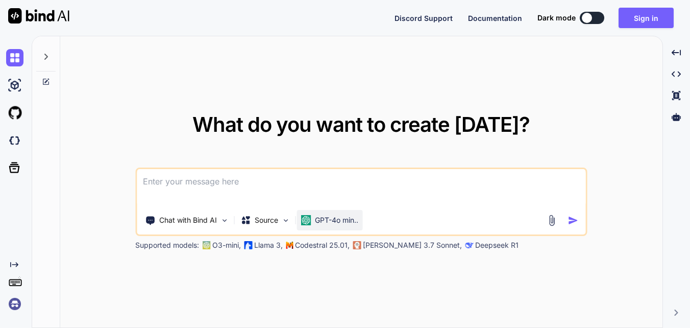
click at [325, 221] on p "GPT-4o min.." at bounding box center [336, 220] width 43 height 10
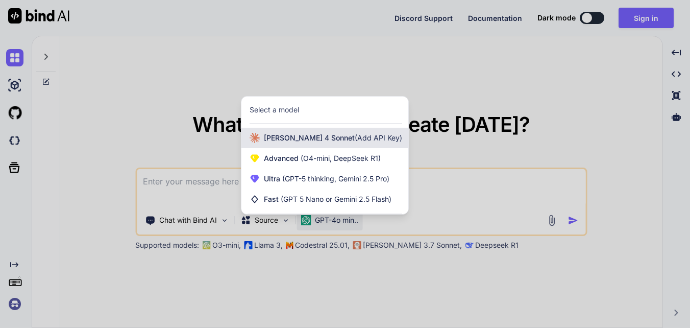
click at [312, 133] on span "[PERSON_NAME] 4 Sonnet (Add API Key)" at bounding box center [333, 138] width 138 height 10
type textarea "x"
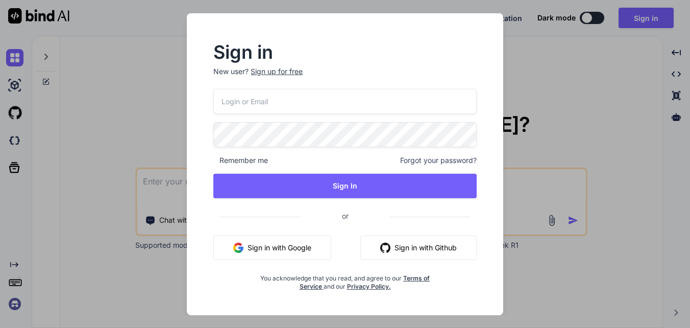
type input "[EMAIL_ADDRESS]"
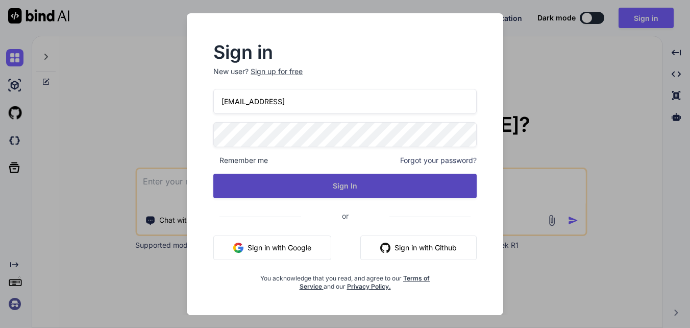
click at [337, 185] on button "Sign In" at bounding box center [344, 186] width 263 height 24
click at [350, 182] on button "Sign In" at bounding box center [344, 186] width 263 height 24
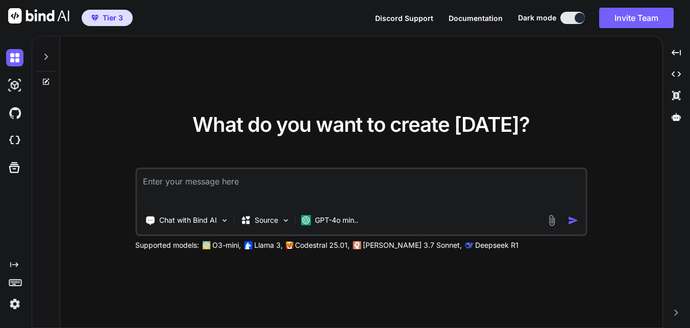
click at [580, 15] on div at bounding box center [580, 18] width 10 height 10
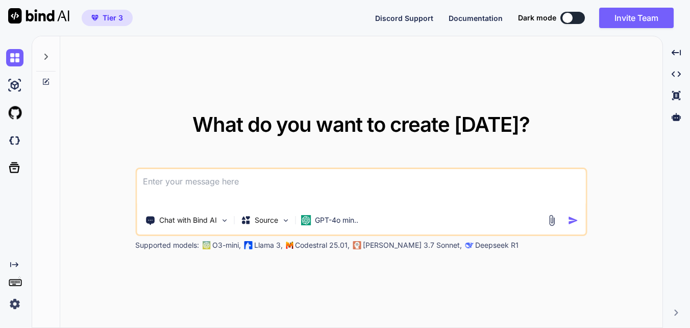
click at [578, 8] on div "Discord Support Documentation Dark mode Invite Team Created with Pixso." at bounding box center [528, 18] width 307 height 20
click at [569, 15] on div at bounding box center [567, 18] width 10 height 10
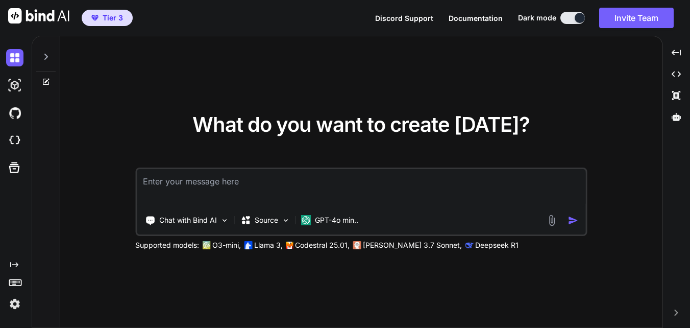
click at [577, 18] on div at bounding box center [580, 18] width 10 height 10
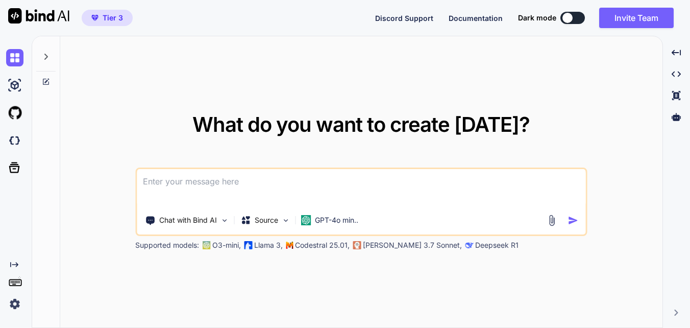
click at [43, 59] on icon at bounding box center [46, 57] width 8 height 8
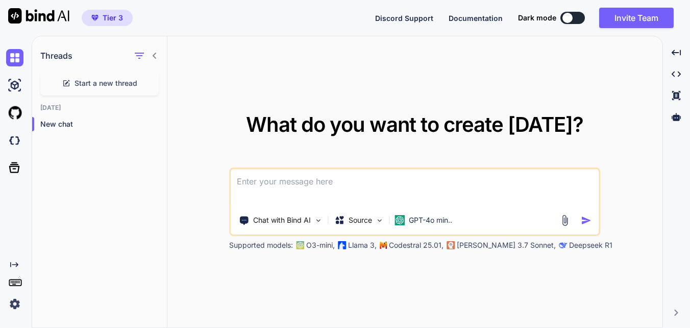
click at [154, 56] on icon at bounding box center [155, 56] width 4 height 6
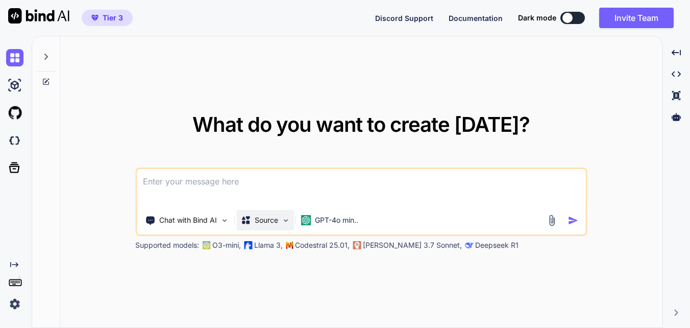
click at [288, 223] on img at bounding box center [285, 220] width 9 height 9
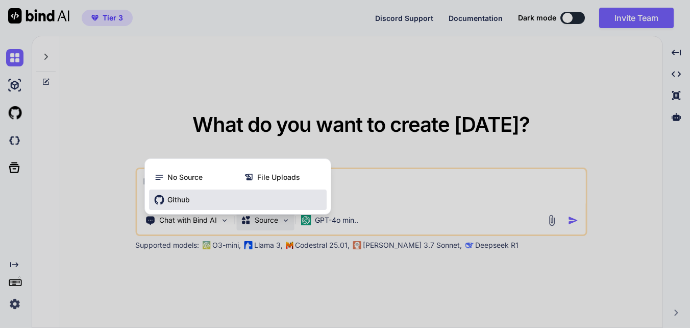
click at [190, 199] on span "Github" at bounding box center [178, 199] width 22 height 10
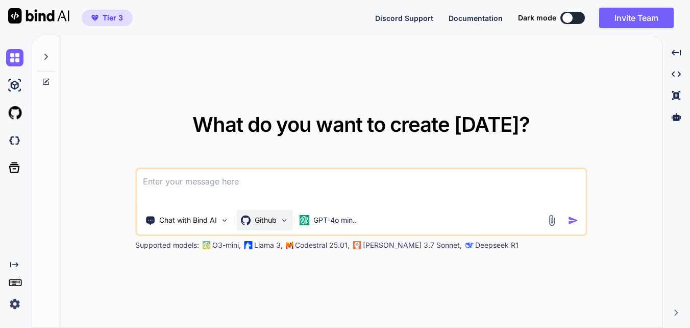
click at [259, 218] on p "Github" at bounding box center [266, 220] width 22 height 10
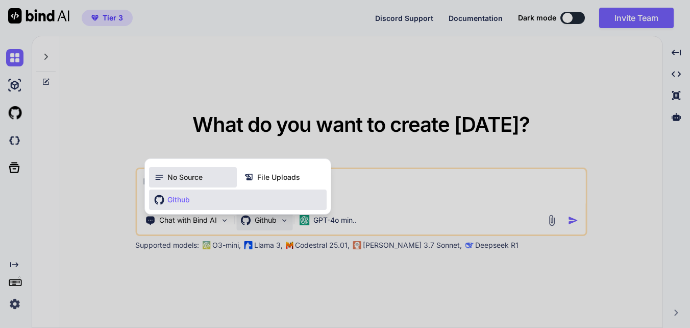
click at [199, 175] on span "No Source" at bounding box center [184, 177] width 35 height 10
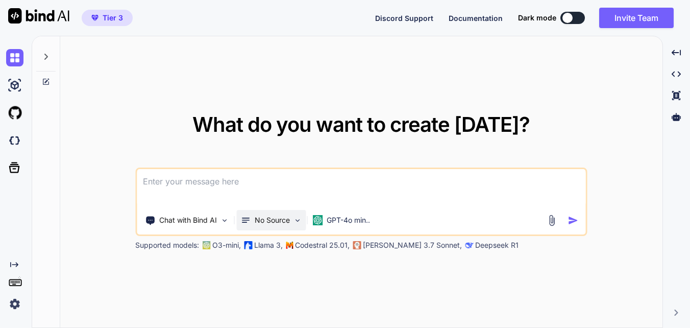
click at [273, 223] on p "No Source" at bounding box center [272, 220] width 35 height 10
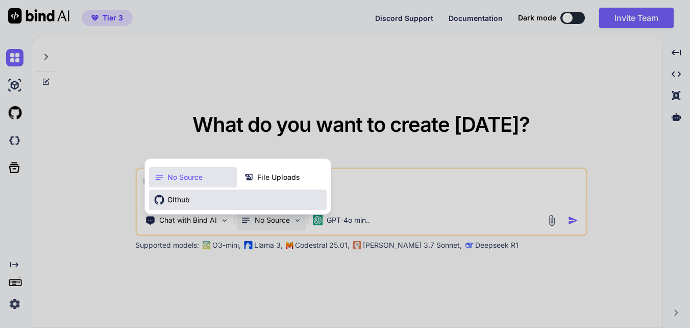
click at [177, 198] on span "Github" at bounding box center [178, 199] width 22 height 10
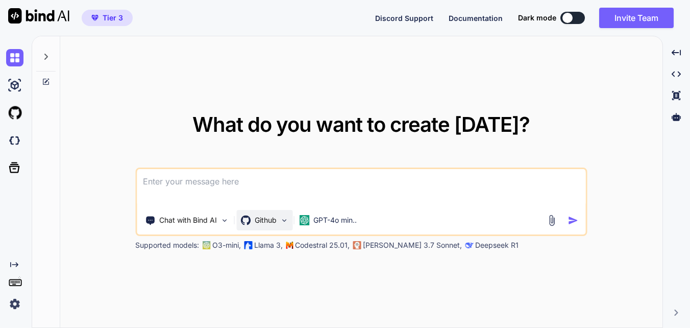
click at [275, 227] on div "Github" at bounding box center [264, 220] width 56 height 20
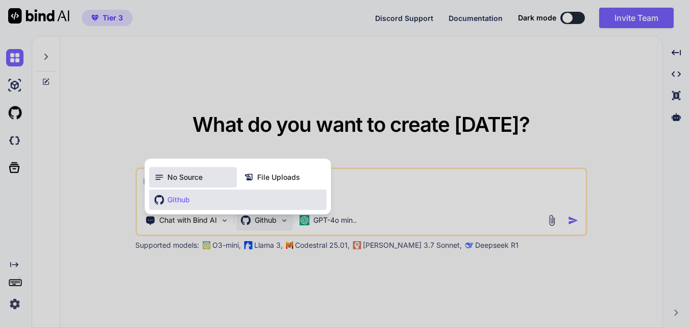
click at [183, 173] on span "No Source" at bounding box center [184, 177] width 35 height 10
type textarea "x"
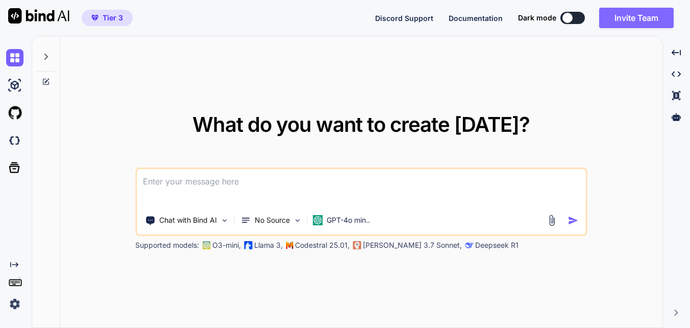
click at [646, 23] on button "Invite Team" at bounding box center [636, 18] width 75 height 20
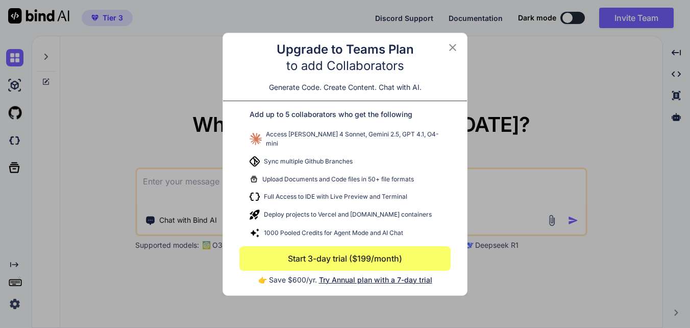
click at [454, 47] on icon at bounding box center [453, 47] width 12 height 12
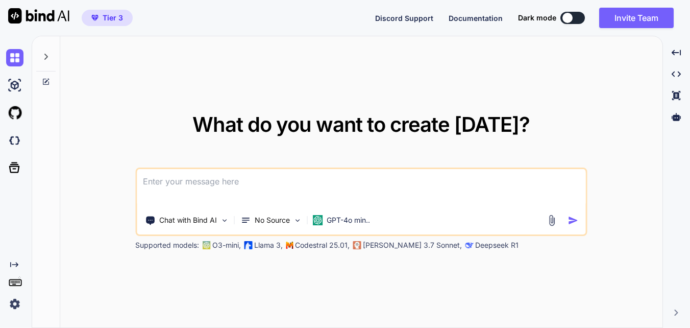
click at [461, 21] on span "Documentation" at bounding box center [476, 18] width 54 height 9
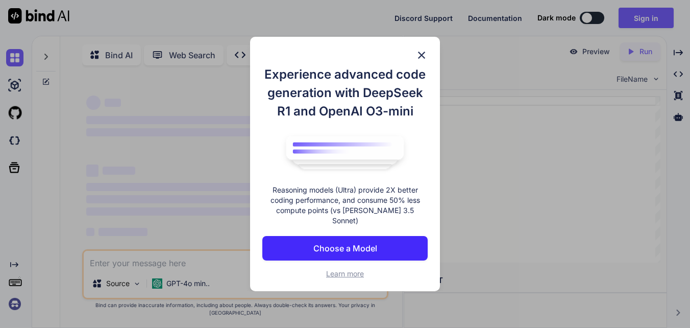
type textarea "x"
click at [422, 56] on img at bounding box center [421, 55] width 12 height 12
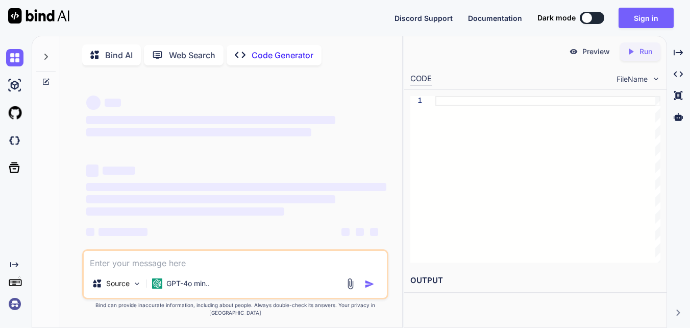
click at [192, 268] on textarea at bounding box center [235, 260] width 303 height 18
type textarea "w"
type textarea "x"
type textarea "wr"
type textarea "x"
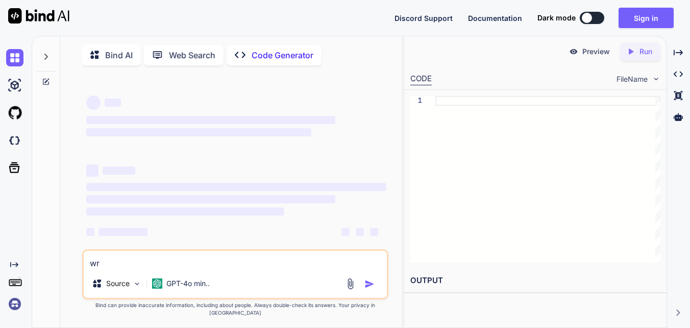
type textarea "wri"
type textarea "x"
type textarea "writ"
type textarea "x"
type textarea "write"
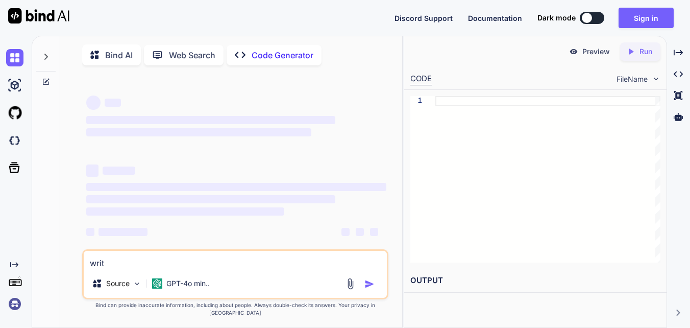
type textarea "x"
type textarea "write"
type textarea "x"
type textarea "write a"
type textarea "x"
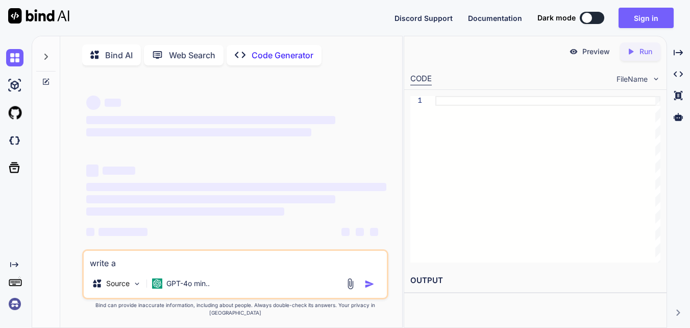
type textarea "write an"
type textarea "x"
type textarea "write any"
type textarea "x"
type textarea "write any"
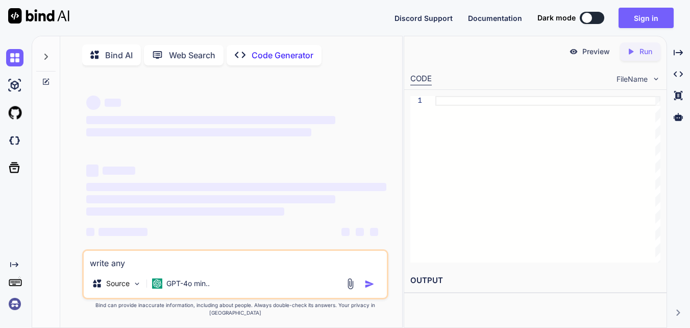
type textarea "x"
type textarea "write any j"
type textarea "x"
type textarea "write any ja"
type textarea "x"
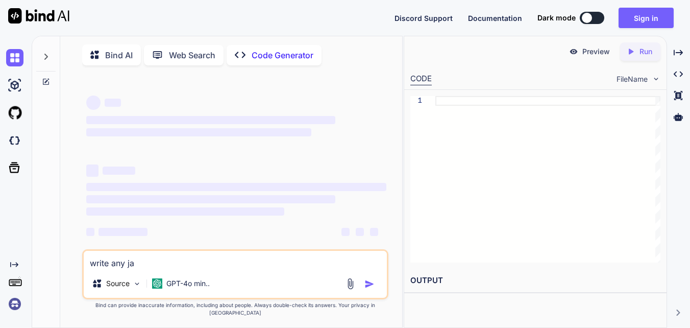
type textarea "write any jav"
type textarea "x"
type textarea "write any java"
type textarea "x"
type textarea "write any java"
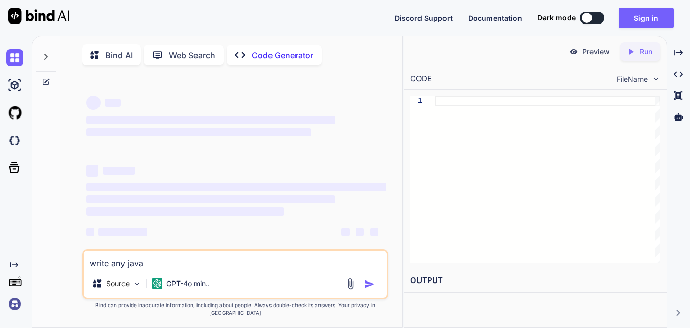
type textarea "x"
type textarea "write any java c"
type textarea "x"
type textarea "write any java co"
type textarea "x"
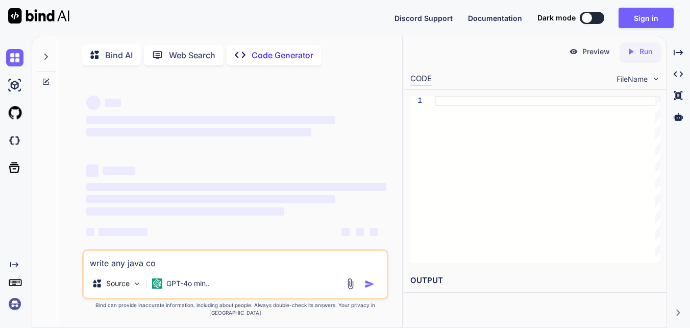
type textarea "write any java cod"
type textarea "x"
type textarea "write any java code"
type textarea "x"
type textarea "write any java code"
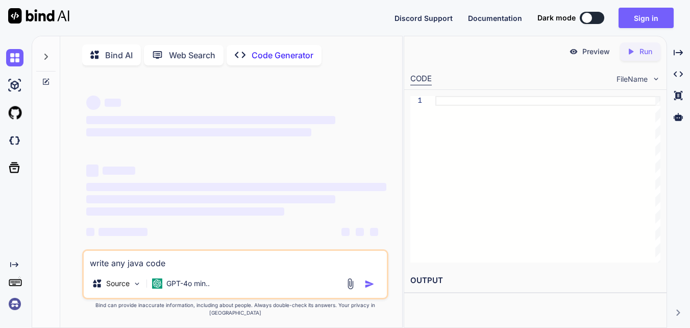
type textarea "x"
type textarea "write any java code that"
type textarea "x"
type textarea "write any java code that"
type textarea "x"
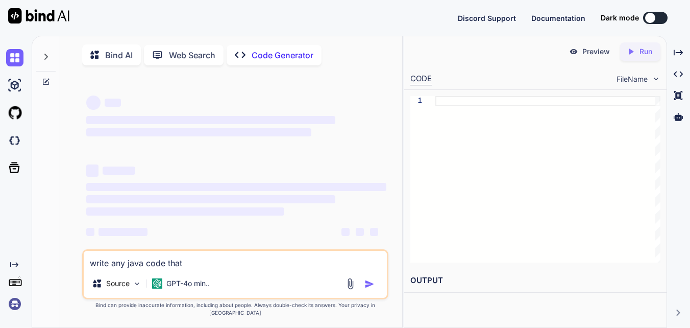
type textarea "write any java code that s"
type textarea "x"
type textarea "write any java code that sh"
type textarea "x"
type textarea "write any java code that sho"
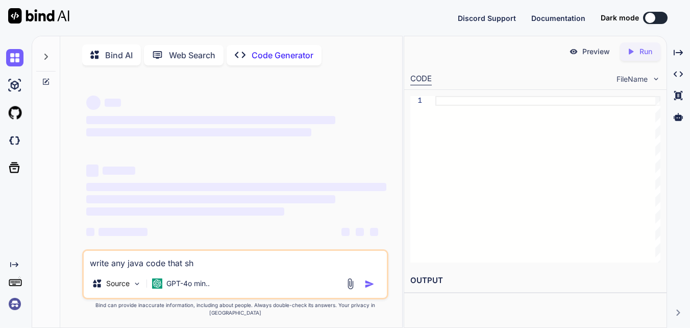
type textarea "x"
type textarea "write any java code that shou"
type textarea "x"
type textarea "write any java code that shoul"
type textarea "x"
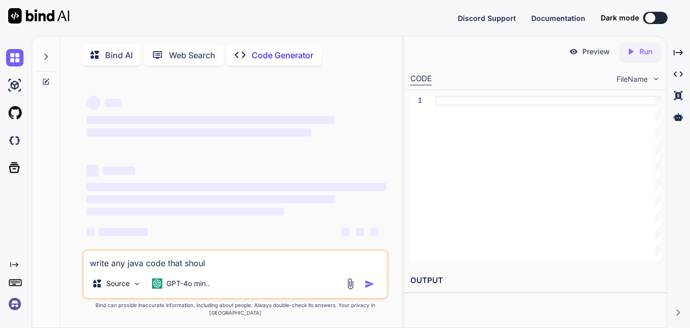
type textarea "write any java code that should"
type textarea "x"
type textarea "write any java code that should"
type textarea "x"
type textarea "write any java code that should t"
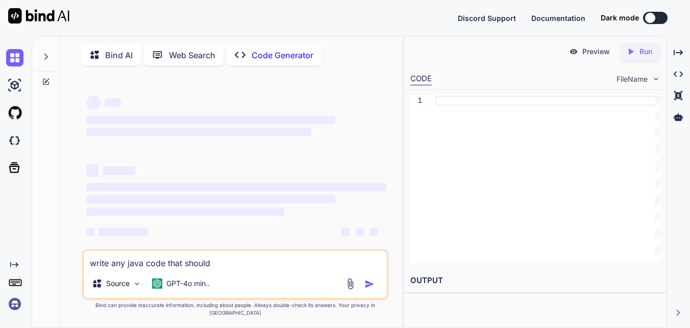
type textarea "x"
type textarea "write any java code that should th"
type textarea "x"
type textarea "write any java code that should the"
type textarea "x"
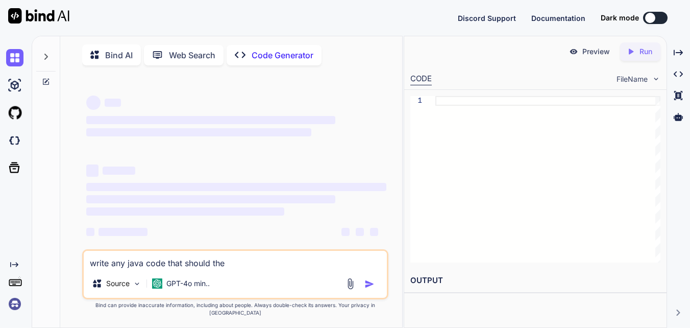
type textarea "write any java code that should the"
type textarea "x"
type textarea "write any java code that should the 2"
type textarea "x"
type textarea "write any java code that should the 2"
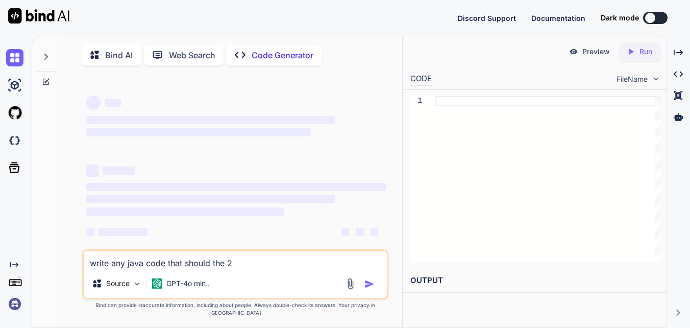
type textarea "x"
type textarea "write any java code that should the 2 t"
type textarea "x"
type textarea "write any java code that should the 2 ta"
type textarea "x"
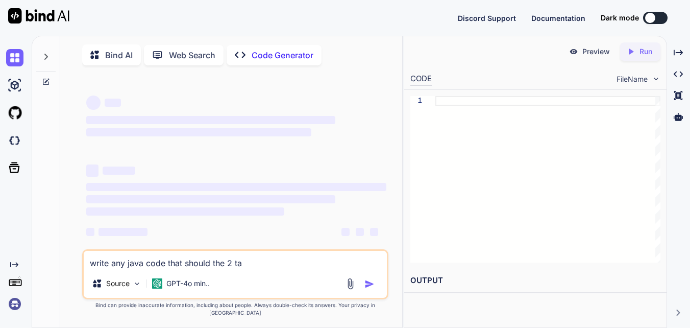
type textarea "write any java code that should the 2 tab"
type textarea "x"
type textarea "write any java code that should the 2 tabl"
type textarea "x"
type textarea "write any java code that should the 2 table"
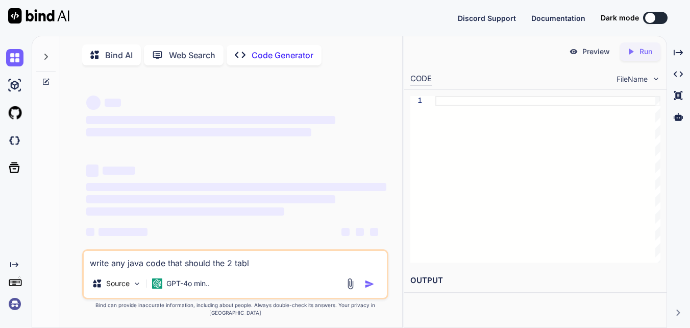
type textarea "x"
type textarea "write any java code that should the 2 table"
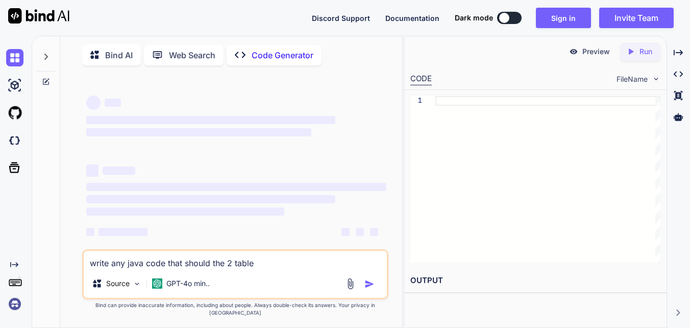
type textarea "x"
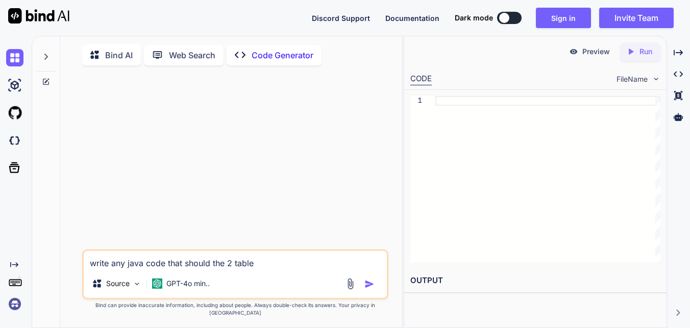
type textarea "write any java code that should the 2 table"
click at [368, 289] on img "button" at bounding box center [369, 284] width 10 height 10
type textarea "x"
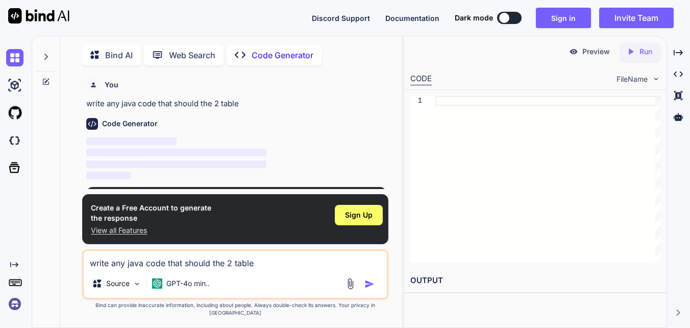
scroll to position [4, 0]
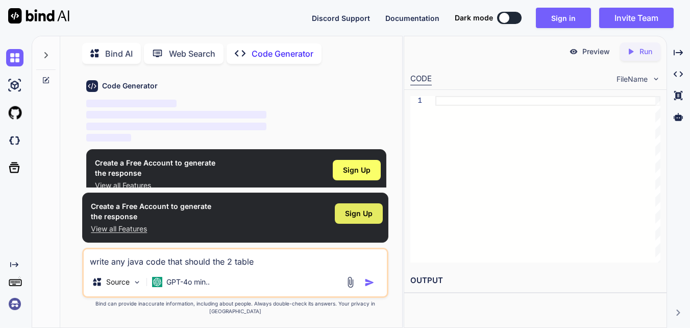
click at [357, 218] on span "Sign Up" at bounding box center [359, 213] width 28 height 10
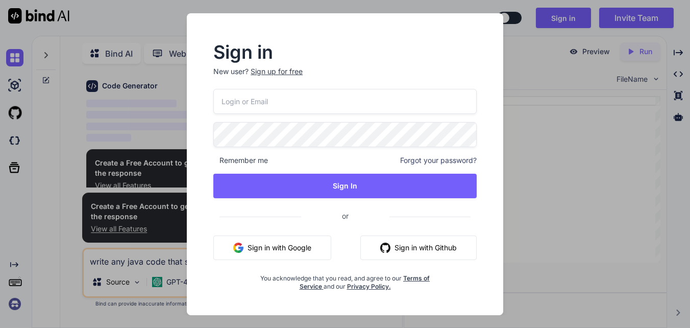
click at [322, 101] on input "email" at bounding box center [344, 101] width 263 height 25
type input "[EMAIL_ADDRESS]"
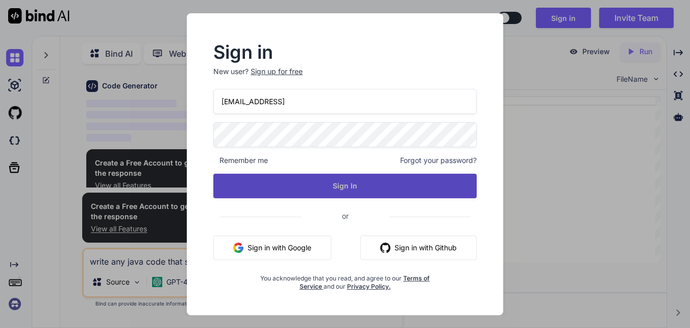
click at [299, 193] on button "Sign In" at bounding box center [344, 186] width 263 height 24
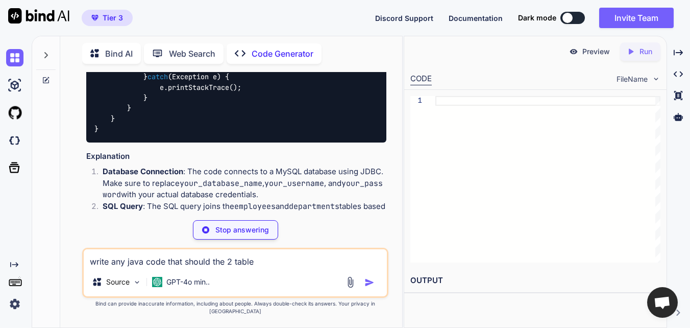
scroll to position [550, 0]
type textarea "x"
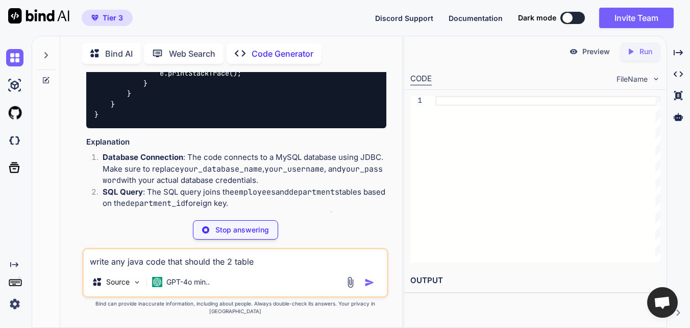
type textarea "if (connection != null) connection.close(); } catch (Exception e) { e.printStac…"
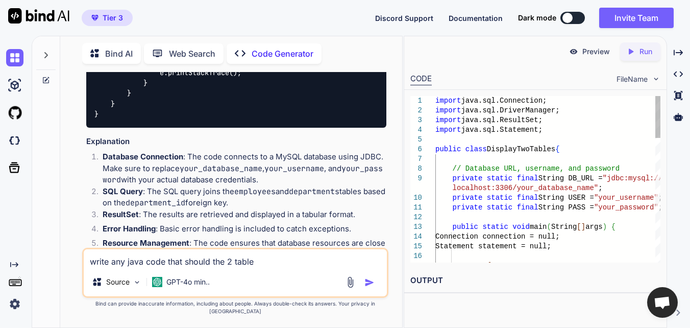
type textarea "x"
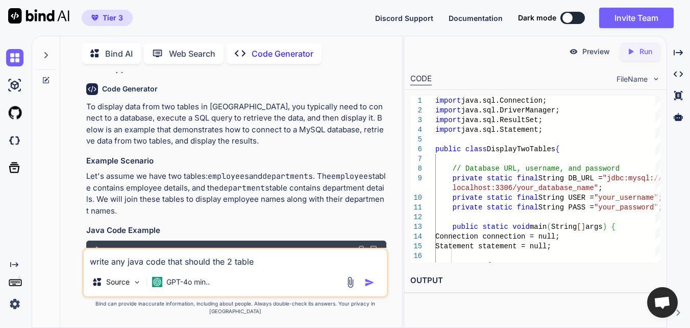
scroll to position [0, 0]
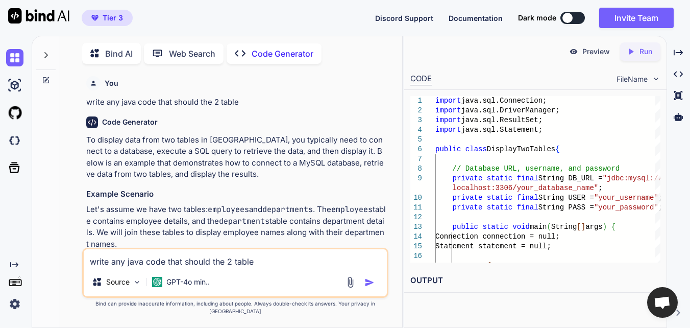
click at [215, 260] on textarea "write any java code that should the 2 table" at bounding box center [235, 258] width 303 height 18
type textarea "w"
type textarea "x"
type textarea "wr"
type textarea "x"
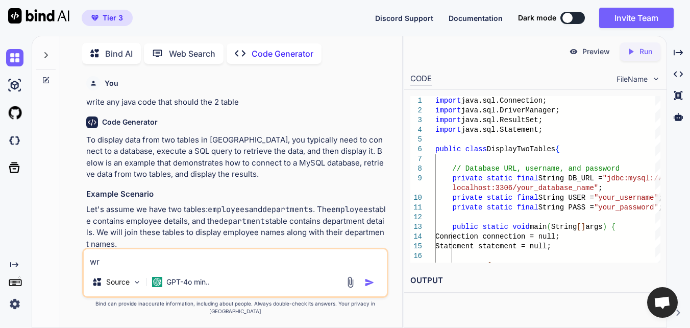
type textarea "wrt"
type textarea "x"
type textarea "wrte"
type textarea "x"
type textarea "wrte"
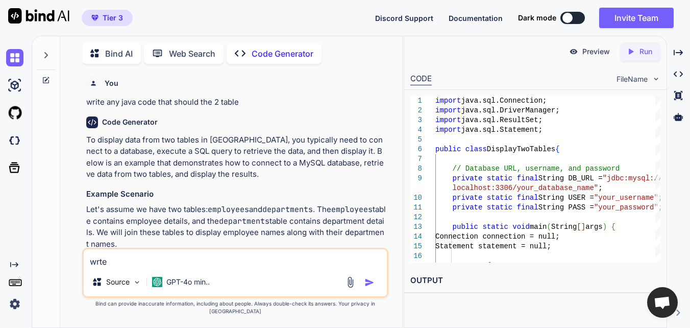
type textarea "x"
type textarea "wrte"
type textarea "x"
type textarea "wrt"
type textarea "x"
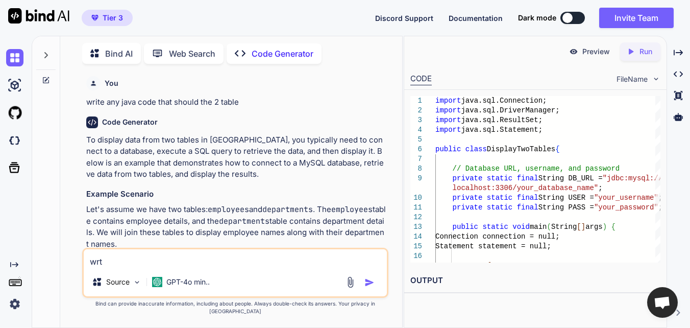
type textarea "wr"
type textarea "x"
type textarea "wri"
type textarea "x"
type textarea "writ"
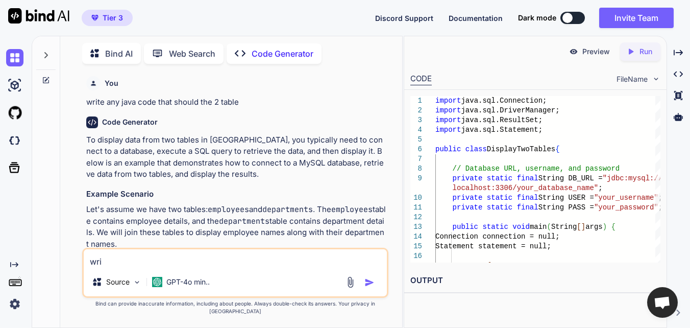
type textarea "x"
type textarea "write"
type textarea "x"
type textarea "write"
type textarea "x"
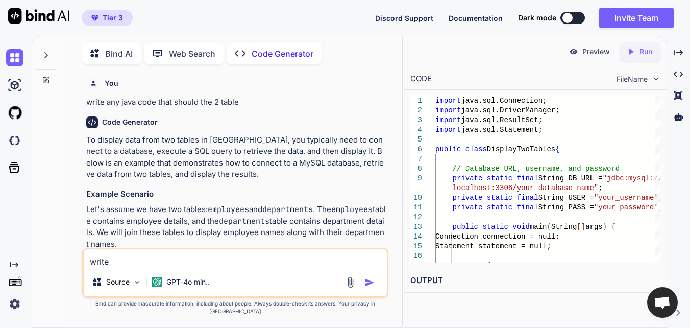
type textarea "write a"
type textarea "x"
type textarea "write a"
type textarea "x"
type textarea "write a c"
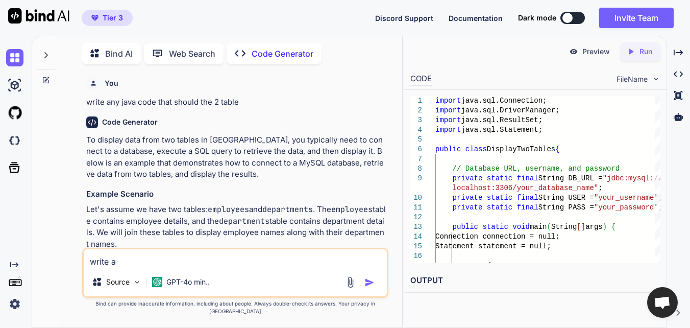
type textarea "x"
type textarea "write a ci"
type textarea "x"
type textarea "write a c"
type textarea "x"
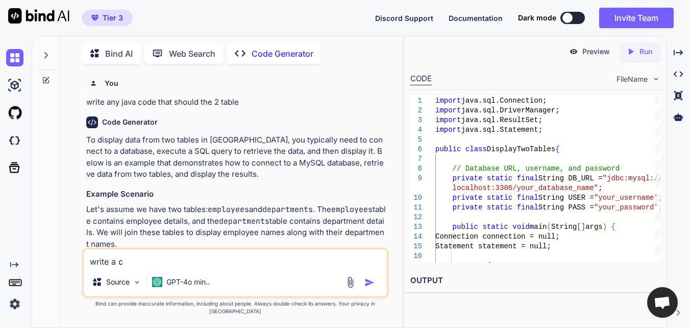
type textarea "write a co"
type textarea "x"
type textarea "write a cod"
type textarea "x"
type textarea "write a code"
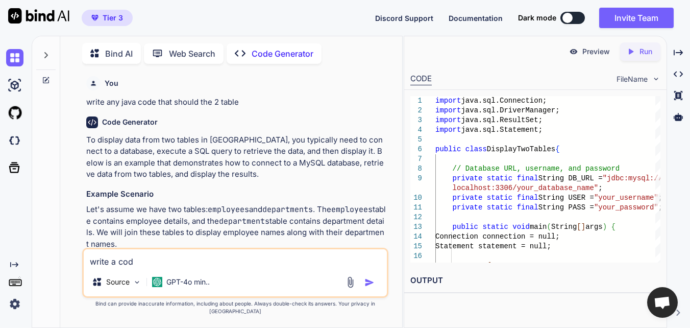
type textarea "x"
type textarea "write a code"
type textarea "x"
type textarea "write a code t"
type textarea "x"
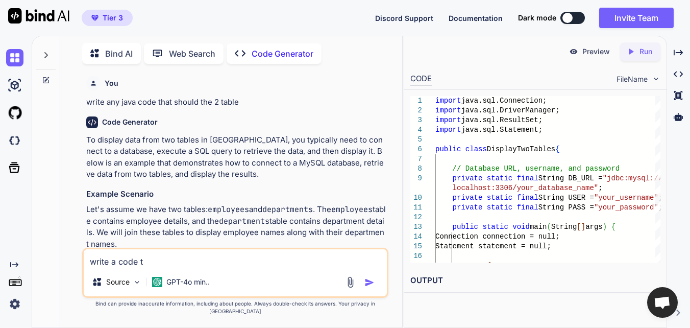
type textarea "write a code to"
type textarea "x"
type textarea "write a code to"
type textarea "x"
type textarea "write a code to d"
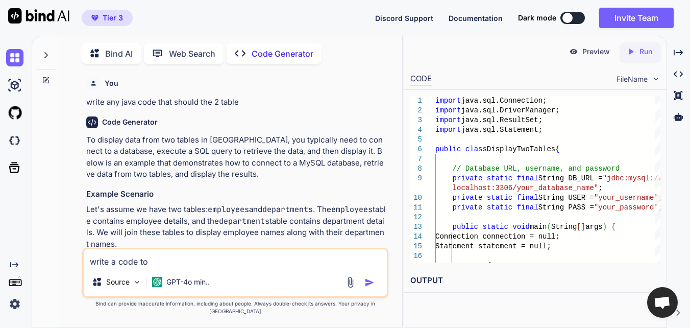
type textarea "x"
type textarea "write a code to di"
type textarea "x"
type textarea "write a code to dis"
type textarea "x"
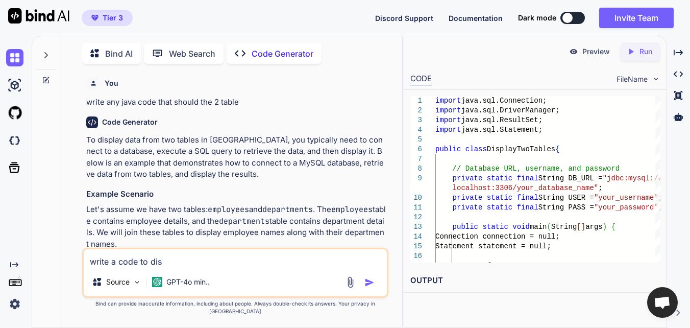
type textarea "write a code to disp"
type textarea "x"
type textarea "write a code to displ"
type textarea "x"
type textarea "write a code to displa"
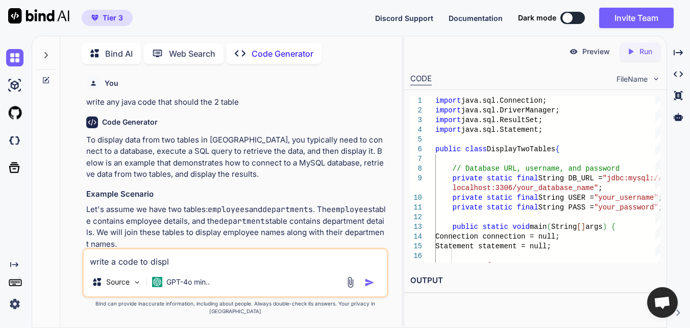
type textarea "x"
type textarea "write a code to display"
type textarea "x"
type textarea "write a code to display"
type textarea "x"
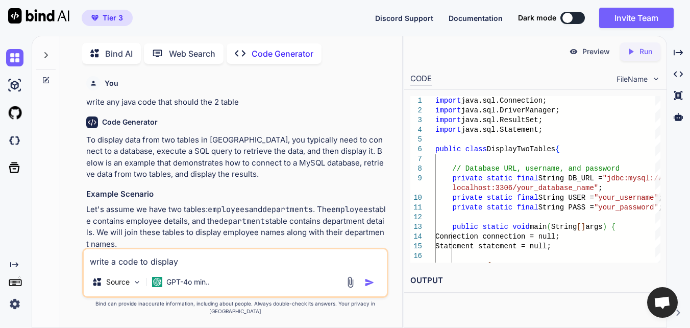
type textarea "write a code to display m"
type textarea "x"
type textarea "write a code to display ma"
type textarea "x"
type textarea "write a code to display mat"
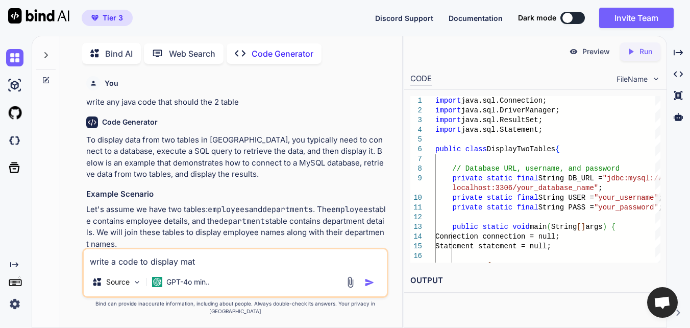
type textarea "x"
type textarea "write a code to display math"
type textarea "x"
type textarea "write a code to display mathe"
type textarea "x"
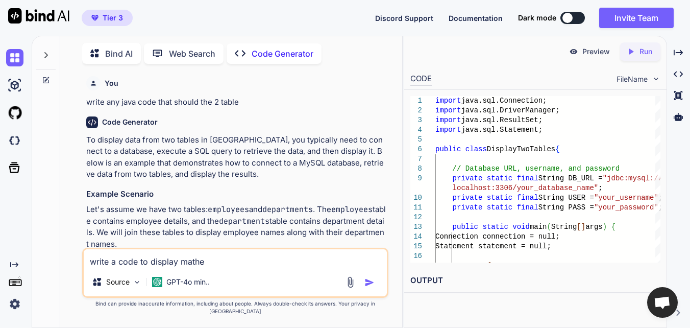
type textarea "write a code to display mathem"
type textarea "x"
type textarea "write a code to display mathema"
type textarea "x"
type textarea "write a code to display mathemat"
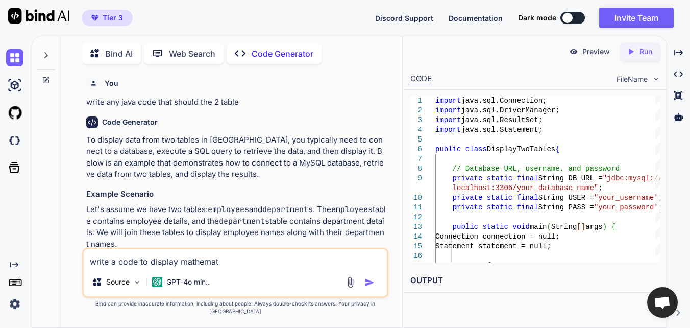
type textarea "x"
type textarea "write a code to display mathemati"
type textarea "x"
type textarea "write a code to display mathematic"
type textarea "x"
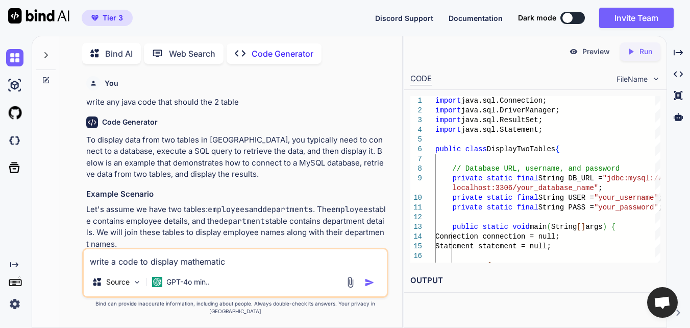
type textarea "write a code to display mathematica"
type textarea "x"
type textarea "write a code to display mathematical"
type textarea "x"
type textarea "write a code to display mathematical"
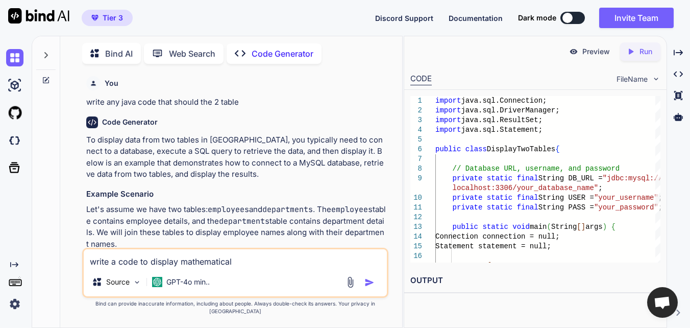
type textarea "x"
type textarea "write a code to display mathematical 2"
type textarea "x"
type textarea "write a code to display mathematical 2"
type textarea "x"
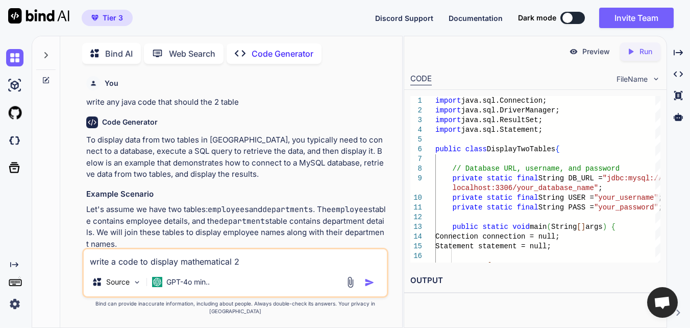
type textarea "write a code to display mathematical 2 t"
type textarea "x"
type textarea "write a code to display mathematical 2 ta"
type textarea "x"
type textarea "write a code to display mathematical 2 tab"
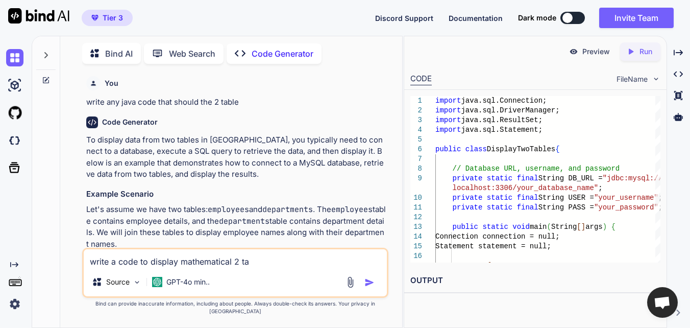
type textarea "x"
type textarea "write a code to display mathematical 2 tabl"
type textarea "x"
type textarea "write a code to display mathematical 2 table"
type textarea "x"
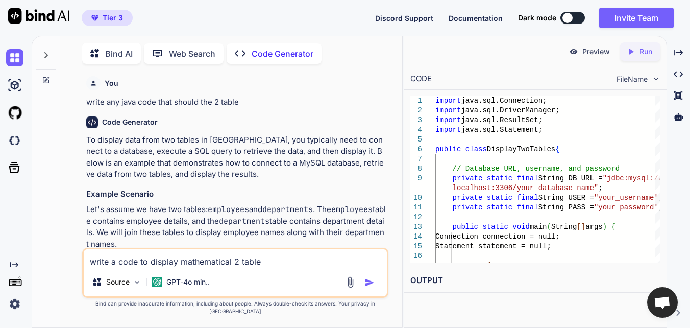
type textarea "write a code to display mathematical 2 table"
type textarea "x"
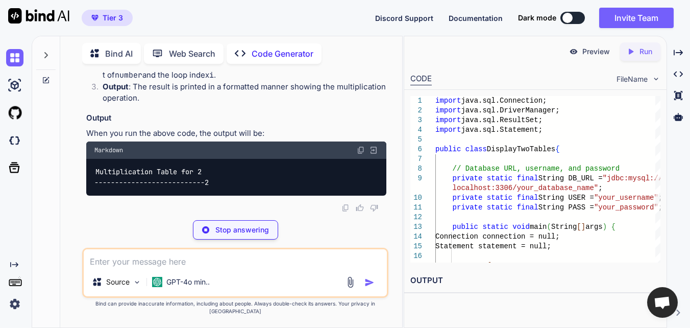
scroll to position [1465, 0]
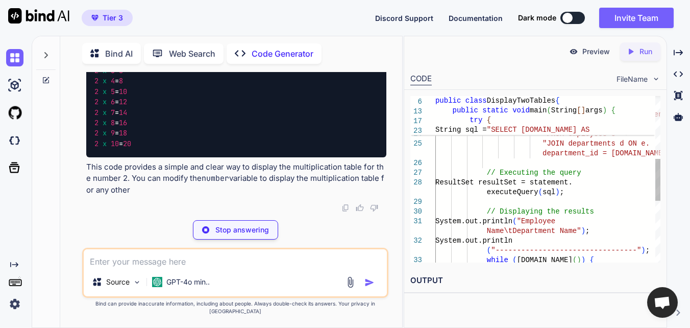
type textarea "x"
type textarea "} }"
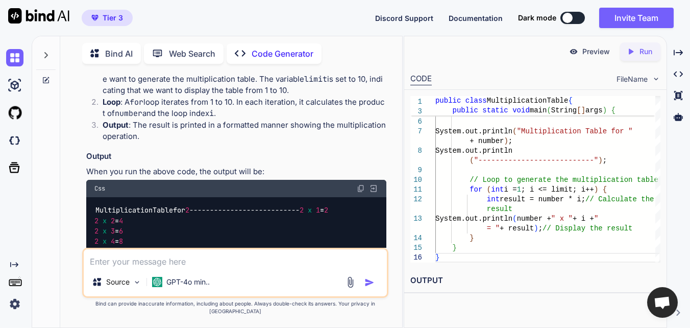
scroll to position [1178, 0]
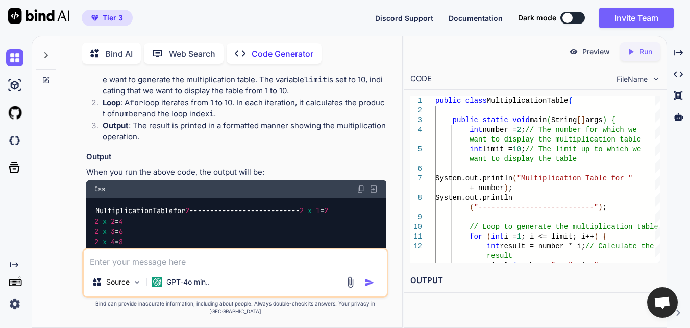
click at [637, 50] on icon "Created with Pixso." at bounding box center [632, 51] width 13 height 9
type textarea "x"
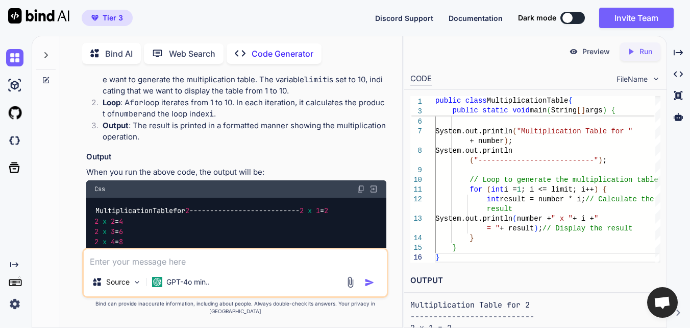
scroll to position [1629, 0]
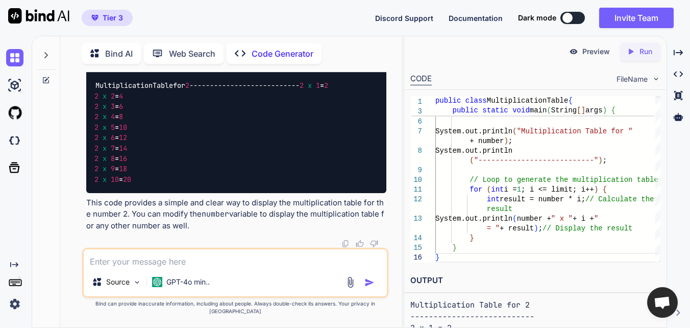
click at [105, 267] on textarea at bounding box center [235, 258] width 303 height 18
type textarea "e"
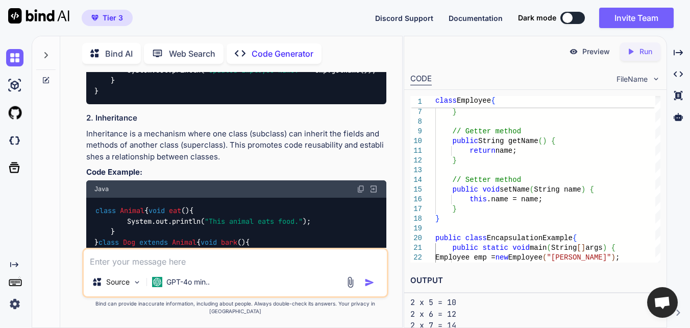
scroll to position [82, 0]
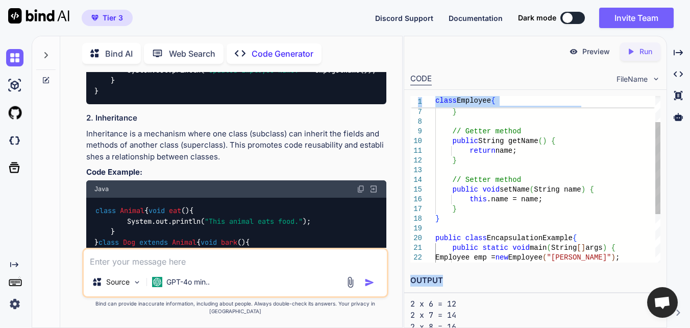
drag, startPoint x: 531, startPoint y: 291, endPoint x: 525, endPoint y: 238, distance: 53.4
click at [525, 238] on div "Preview Created with Pixso. Run CODE FileName 5 6 7 8 9 10 11 12 13 14 15 16 17…" at bounding box center [535, 195] width 262 height 319
drag, startPoint x: 525, startPoint y: 238, endPoint x: 511, endPoint y: 272, distance: 36.9
click at [511, 272] on h2 "OUTPUT" at bounding box center [535, 280] width 262 height 24
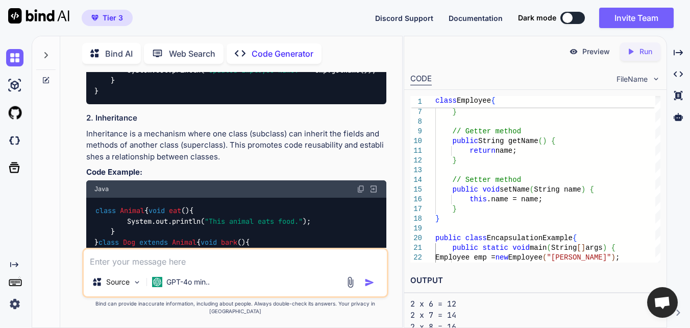
click at [484, 316] on pre "Multiplication Table for 2 --------------------------- 2 x 1 = 2 2 x 2 = 4 2 x …" at bounding box center [535, 286] width 250 height 138
click at [676, 312] on icon "Created with Pixso." at bounding box center [678, 312] width 6 height 6
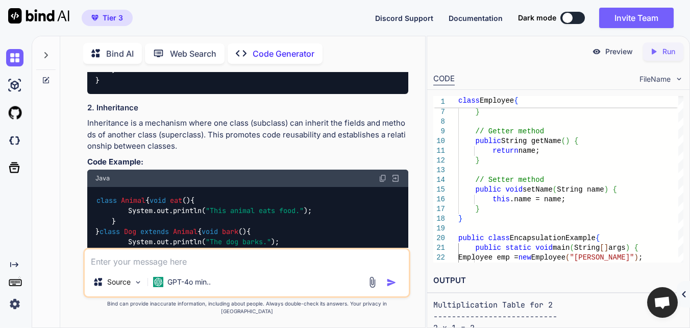
scroll to position [82, 0]
click at [682, 295] on icon "Created with Pixso." at bounding box center [684, 294] width 6 height 6
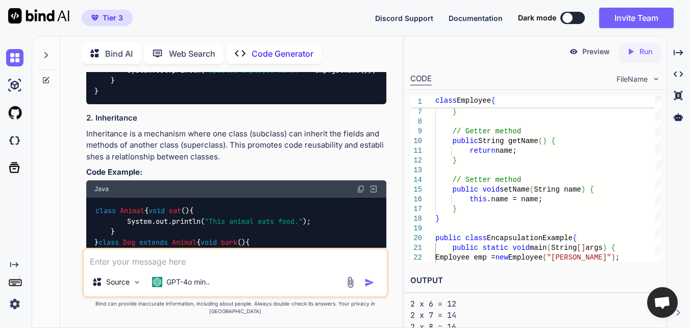
click at [679, 312] on icon at bounding box center [679, 312] width 4 height 6
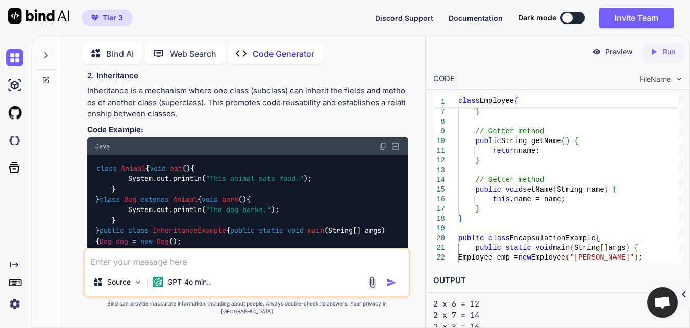
scroll to position [1821, 0]
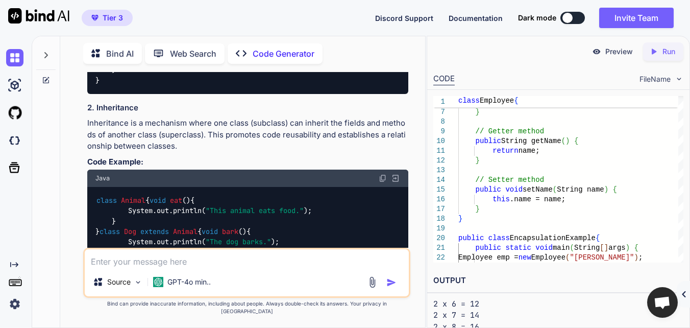
click at [685, 293] on icon "Created with Pixso." at bounding box center [684, 294] width 6 height 6
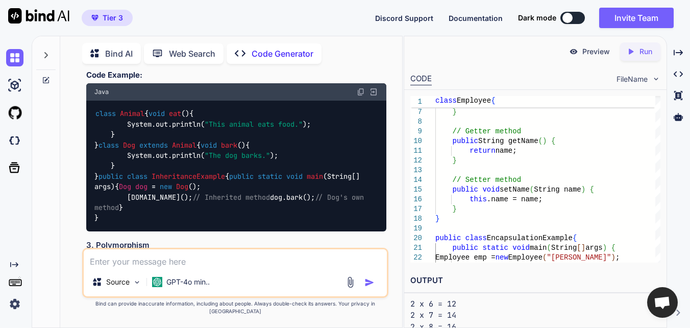
scroll to position [1951, 0]
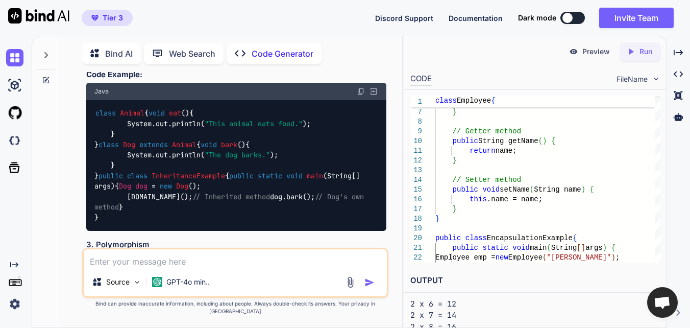
click at [509, 318] on pre "Multiplication Table for 2 --------------------------- 2 x 1 = 2 2 x 2 = 4 2 x …" at bounding box center [535, 286] width 250 height 138
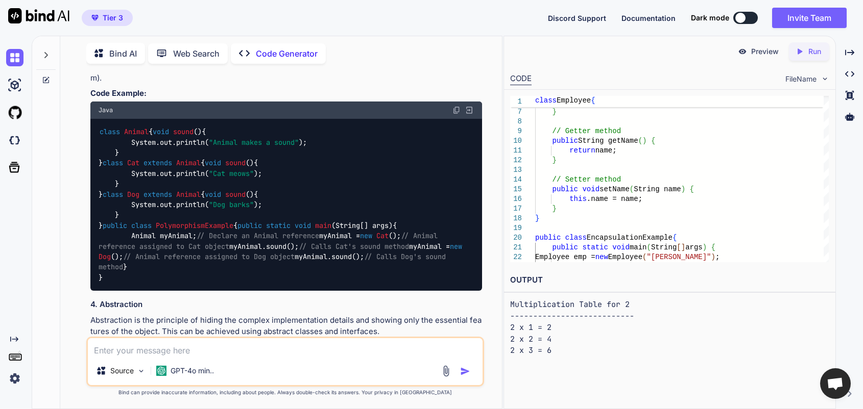
scroll to position [1950, 0]
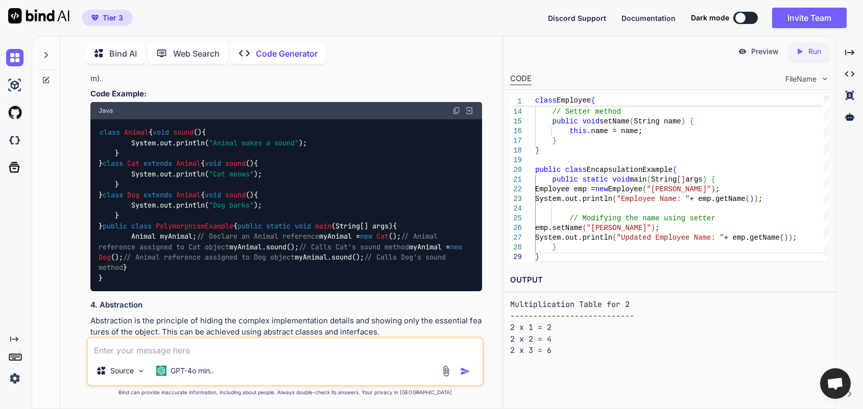
click at [690, 55] on icon "Created with Pixso." at bounding box center [801, 51] width 13 height 9
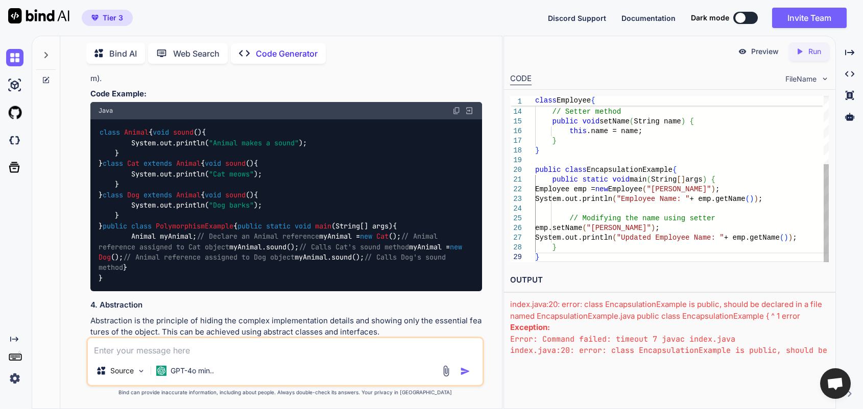
scroll to position [0, 0]
click at [637, 174] on div "} // Setter method public void setName ( String name ) { this .name = name; } }…" at bounding box center [681, 121] width 293 height 281
click at [690, 45] on div "Created with Pixso. Run" at bounding box center [809, 51] width 40 height 18
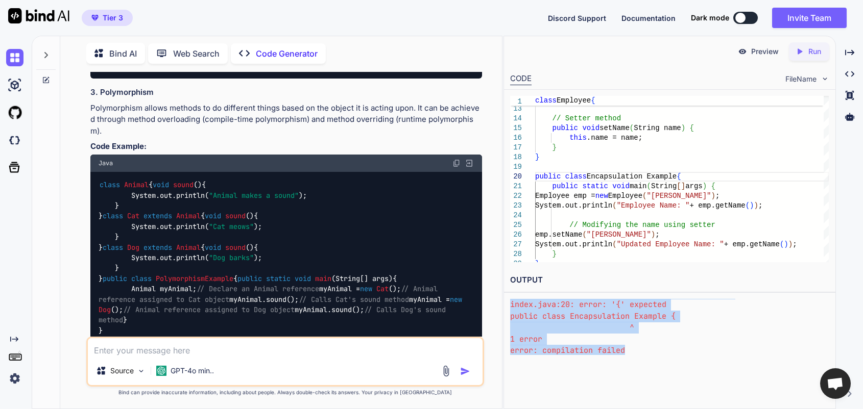
scroll to position [47, 0]
drag, startPoint x: 509, startPoint y: 304, endPoint x: 690, endPoint y: 402, distance: 206.0
click at [690, 327] on div "Preview Created with Pixso. Run CODE FileName 12 13 14 15 16 17 18 19 20 21 22 …" at bounding box center [669, 223] width 332 height 374
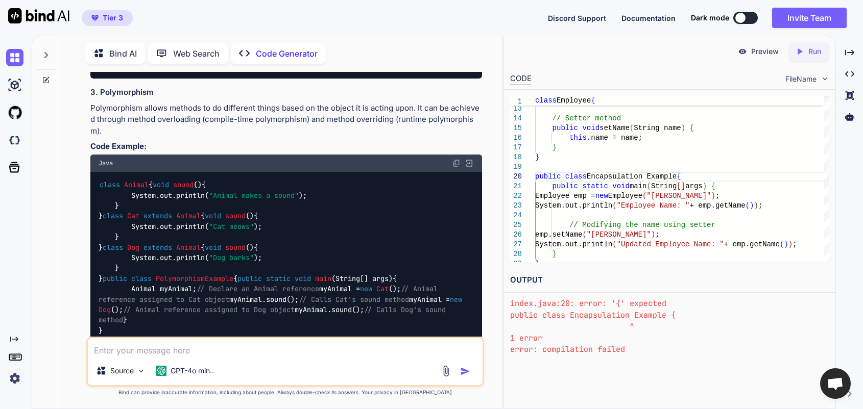
scroll to position [87, 0]
drag, startPoint x: 690, startPoint y: 402, endPoint x: 700, endPoint y: 247, distance: 156.0
click at [690, 247] on div "} // Setter method public void setName ( String name ) { this .name = name; } }…" at bounding box center [681, 128] width 293 height 281
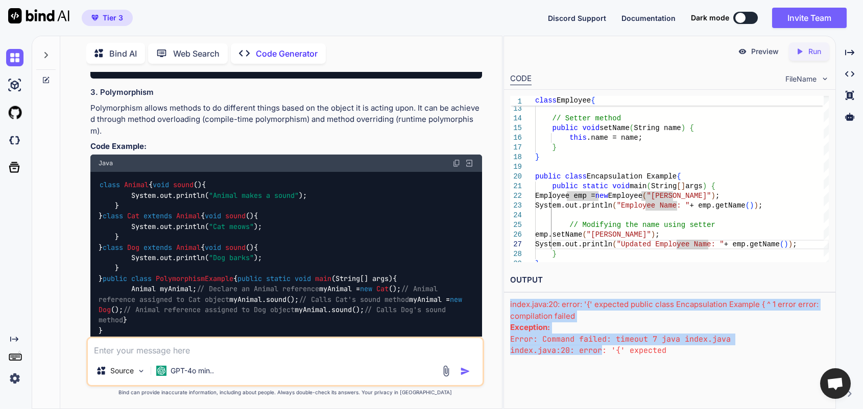
scroll to position [47, 0]
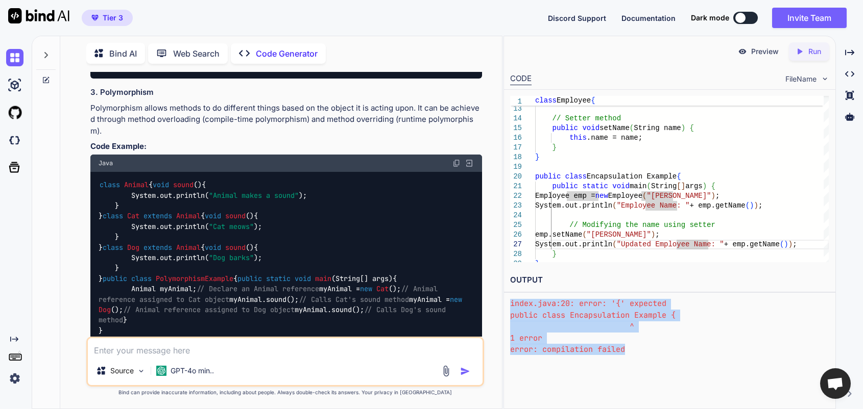
drag, startPoint x: 509, startPoint y: 303, endPoint x: 659, endPoint y: 363, distance: 161.9
click at [659, 327] on div "Preview Created with Pixso. Run CODE FileName 12 13 14 15 16 17 18 19 20 21 22 …" at bounding box center [669, 223] width 332 height 374
copy div "index.java:20: error: '{' expected public class Encapsulation Example { ^ 1 err…"
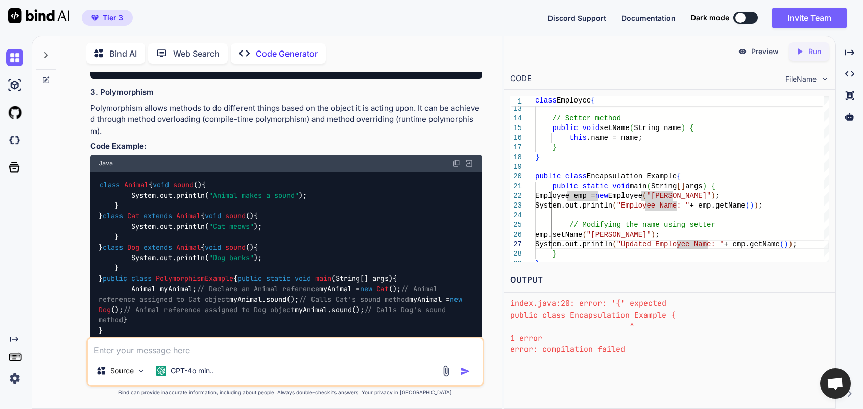
click at [300, 327] on textarea at bounding box center [285, 347] width 395 height 18
paste textarea "index.java:20: error: '{' expected public class Encapsulation Example { ^ 1 err…"
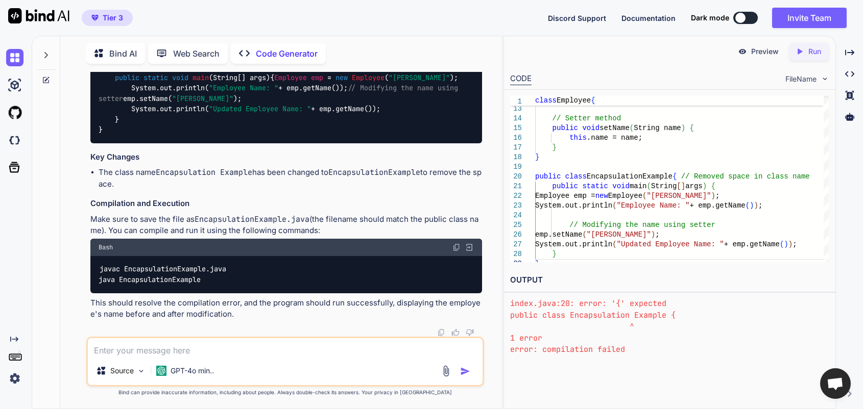
scroll to position [3678, 0]
click at [690, 51] on icon "Created with Pixso." at bounding box center [801, 51] width 13 height 9
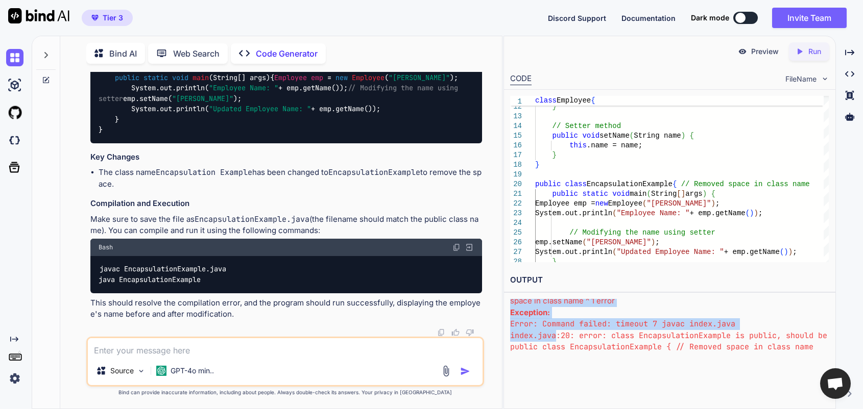
scroll to position [57, 0]
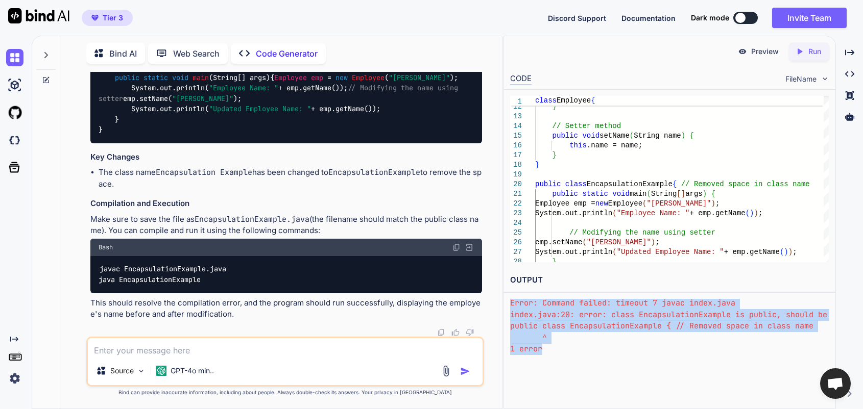
drag, startPoint x: 510, startPoint y: 302, endPoint x: 571, endPoint y: 345, distance: 73.6
click at [571, 327] on div "index.java:20: error: class EncapsulationExample is public, should be declared …" at bounding box center [669, 327] width 319 height 56
copy div "index.java:20: error: class EncapsulationExample is public, should be declared …"
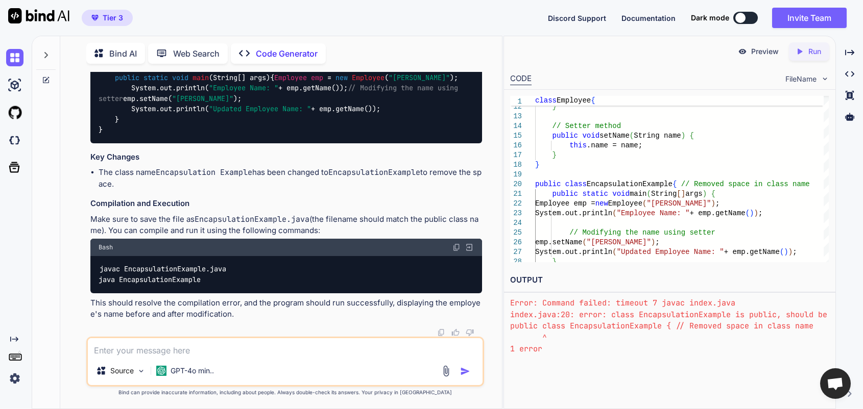
click at [218, 327] on textarea at bounding box center [285, 347] width 395 height 18
paste textarea "index.java:20: error: class EncapsulationExample is public, should be declared …"
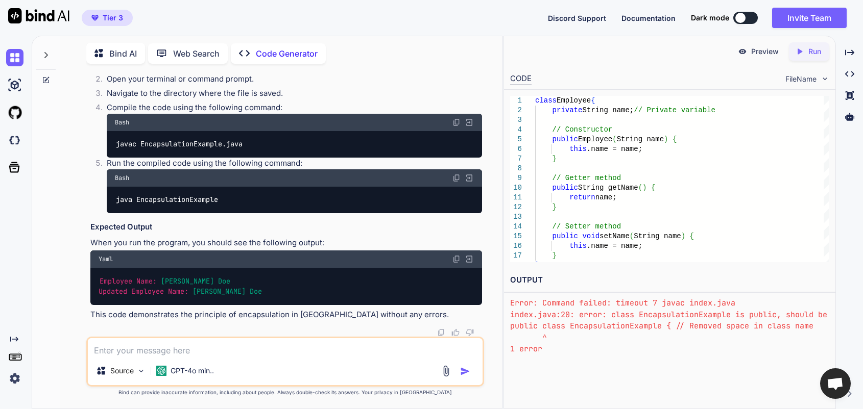
scroll to position [4433, 0]
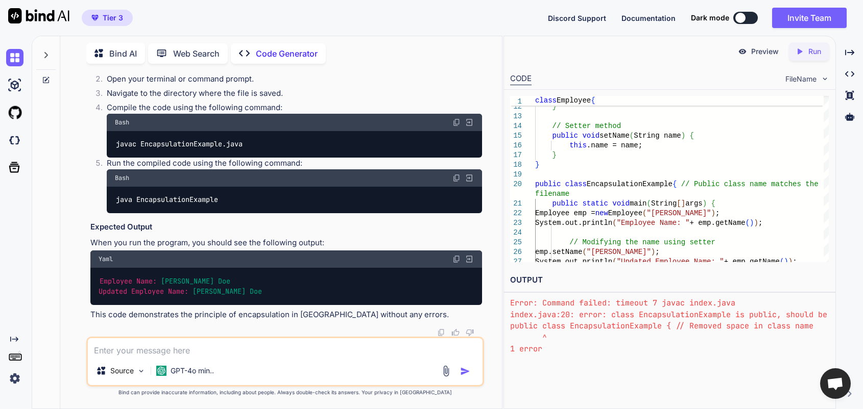
click at [690, 54] on p "Run" at bounding box center [814, 51] width 13 height 10
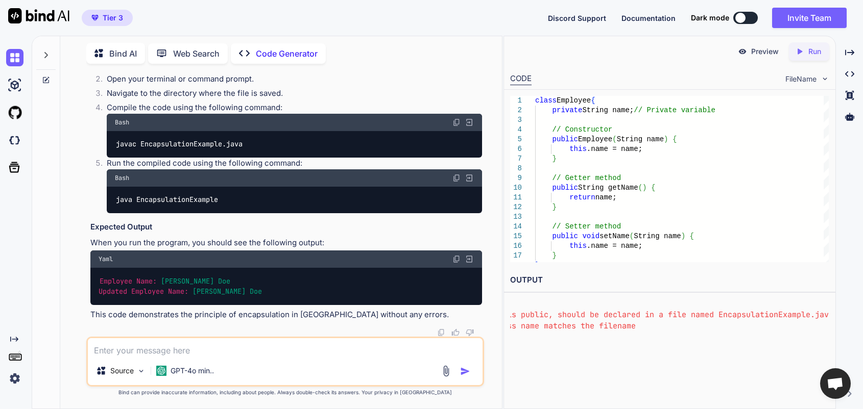
scroll to position [4222, 0]
click at [531, 102] on div at bounding box center [529, 101] width 13 height 10
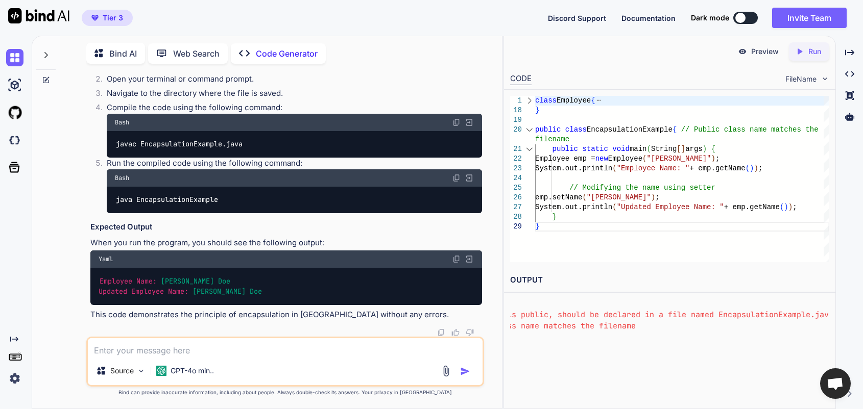
click at [536, 101] on span "class" at bounding box center [545, 100] width 21 height 8
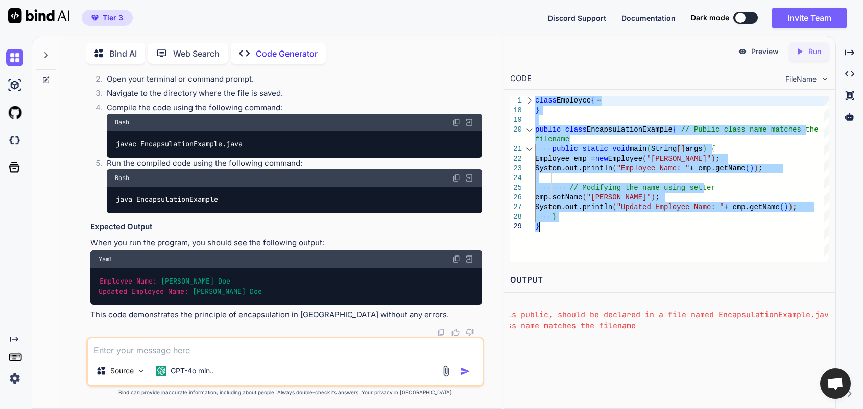
drag, startPoint x: 536, startPoint y: 101, endPoint x: 567, endPoint y: 264, distance: 166.7
click at [567, 262] on div "class Employee { } public class EncapsulationExample { // Public class name mat…" at bounding box center [681, 179] width 293 height 166
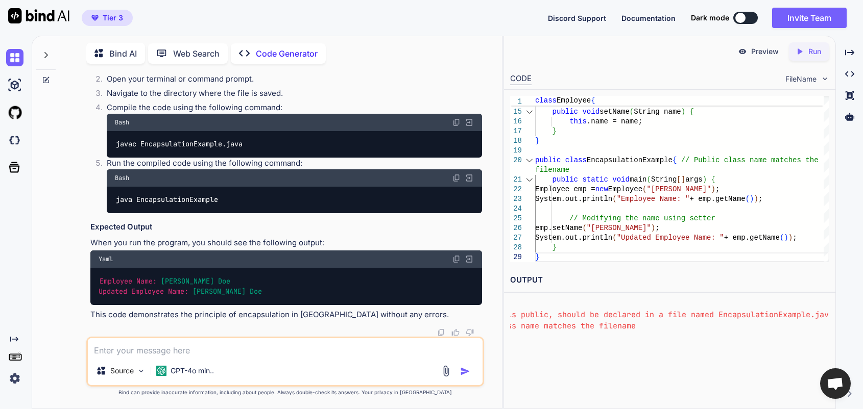
click at [690, 59] on div "Created with Pixso. Run" at bounding box center [809, 51] width 40 height 18
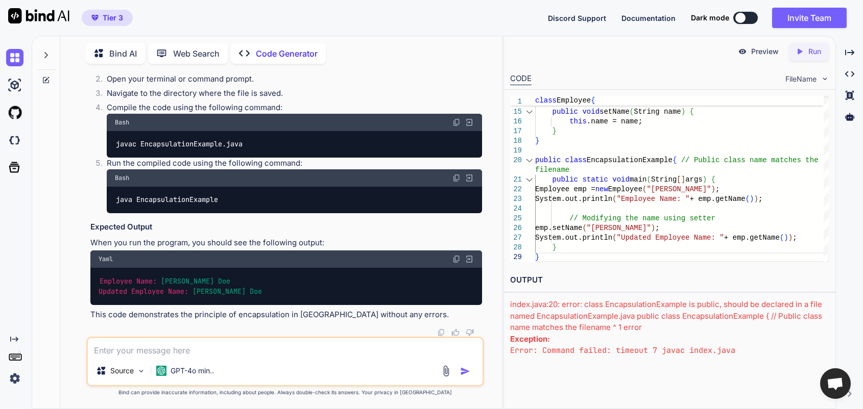
click at [249, 327] on textarea at bounding box center [285, 347] width 395 height 18
paste textarea "class Employee { private String name; // Private variable // Constructor public…"
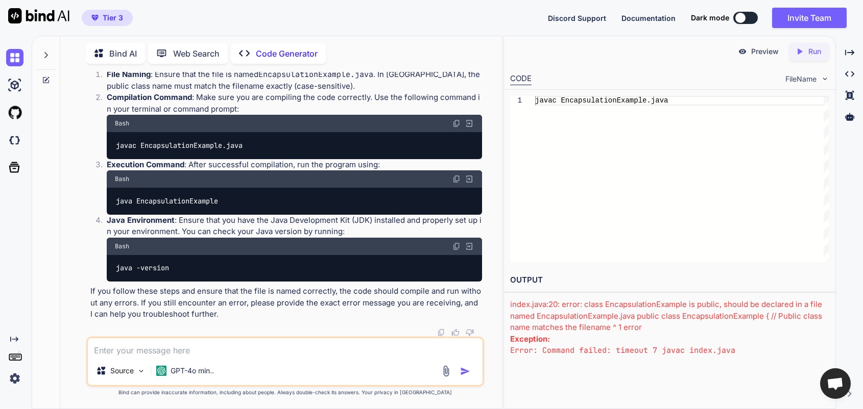
scroll to position [5057, 0]
click at [690, 50] on p "Run" at bounding box center [814, 51] width 13 height 10
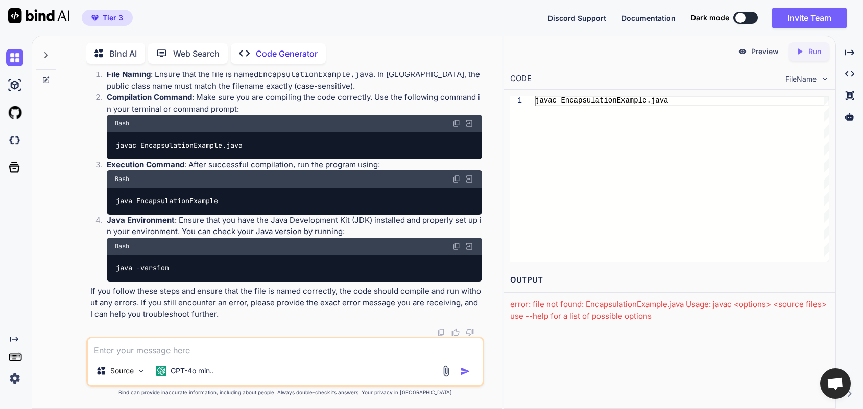
click at [690, 57] on div "Preview" at bounding box center [757, 51] width 57 height 18
click at [690, 51] on img at bounding box center [741, 51] width 9 height 9
click at [690, 50] on p "Preview" at bounding box center [765, 51] width 28 height 10
click at [690, 78] on img at bounding box center [824, 79] width 9 height 9
click at [690, 80] on img at bounding box center [824, 79] width 9 height 9
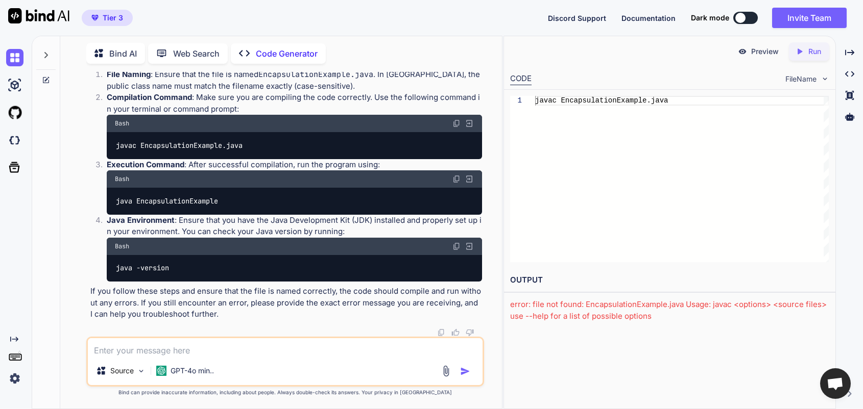
click at [690, 80] on img at bounding box center [824, 79] width 9 height 9
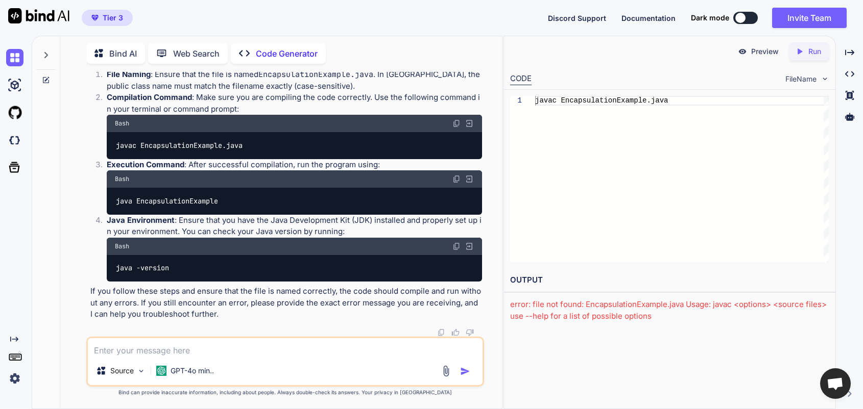
click at [690, 80] on img at bounding box center [824, 79] width 9 height 9
click at [201, 327] on p "GPT-4o min.." at bounding box center [191, 371] width 43 height 10
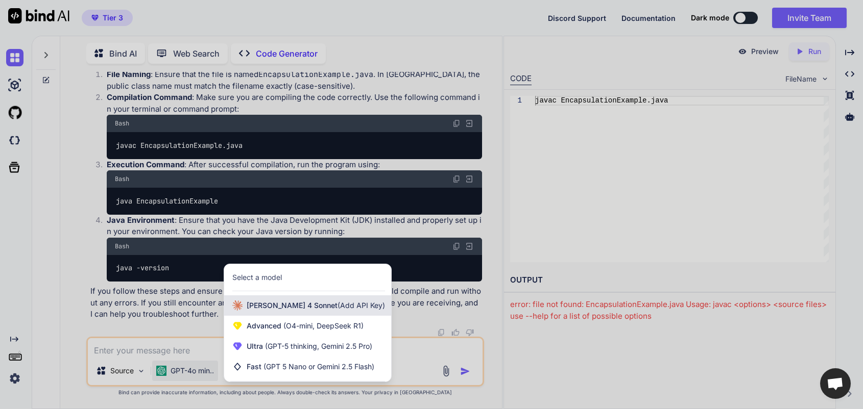
click at [325, 313] on div "[PERSON_NAME] 4 Sonnet (Add API Key)" at bounding box center [307, 306] width 167 height 20
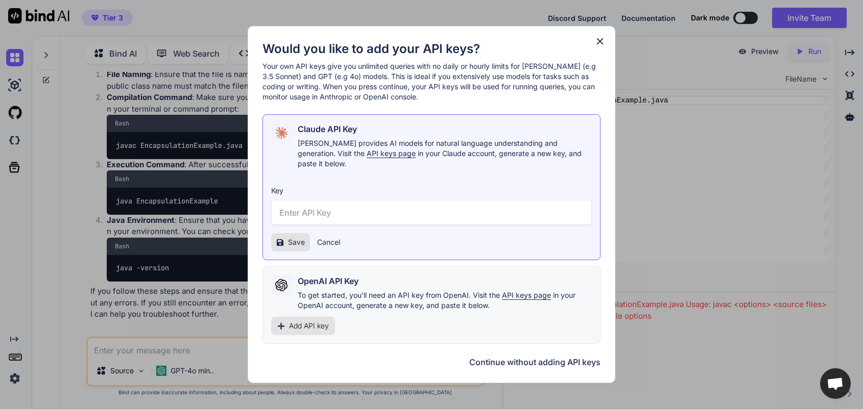
click at [544, 327] on button "Continue without adding API keys" at bounding box center [534, 362] width 131 height 12
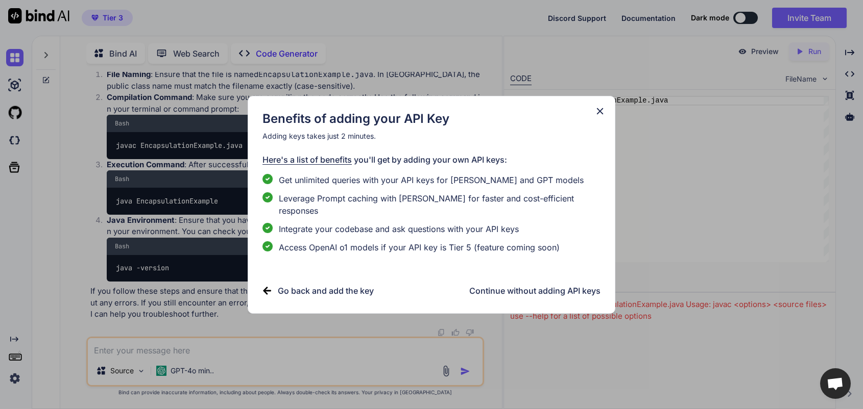
click at [519, 287] on h3 "Continue without adding API keys" at bounding box center [534, 291] width 131 height 12
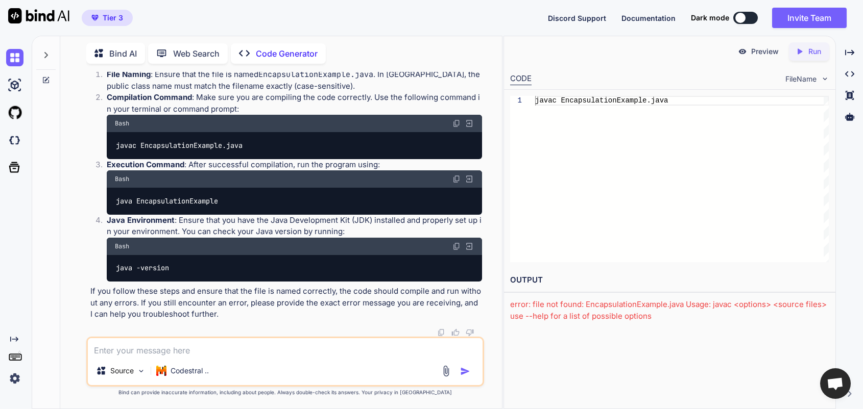
click at [231, 327] on textarea at bounding box center [285, 347] width 395 height 18
paste textarea "class Employee { private String name; // Private variable // Constructor public…"
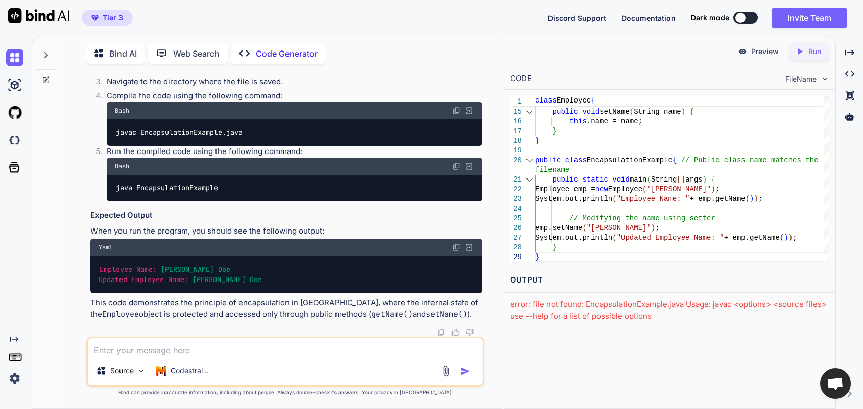
scroll to position [6103, 0]
click at [690, 54] on p "Run" at bounding box center [814, 51] width 13 height 10
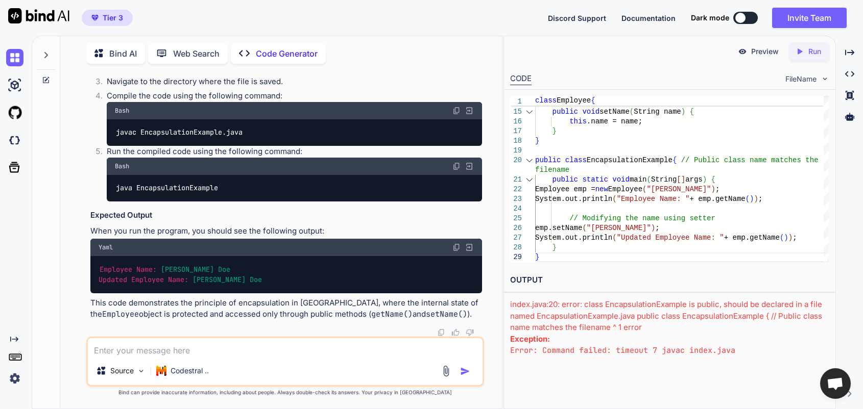
click at [690, 79] on img at bounding box center [824, 79] width 9 height 9
click at [690, 78] on img at bounding box center [824, 79] width 9 height 9
drag, startPoint x: 825, startPoint y: 78, endPoint x: 804, endPoint y: 80, distance: 20.5
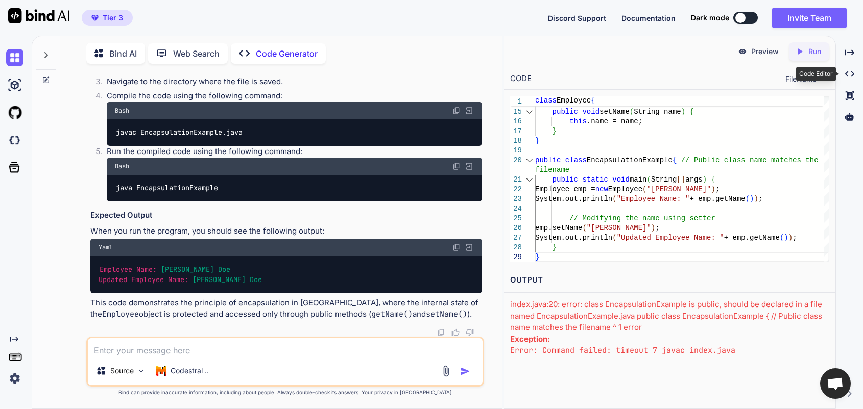
click at [690, 80] on div "Bind AI Web Search Created with Pixso. Code Generator You write any java code t…" at bounding box center [447, 223] width 831 height 374
click at [690, 80] on div "Code Editor" at bounding box center [816, 74] width 40 height 14
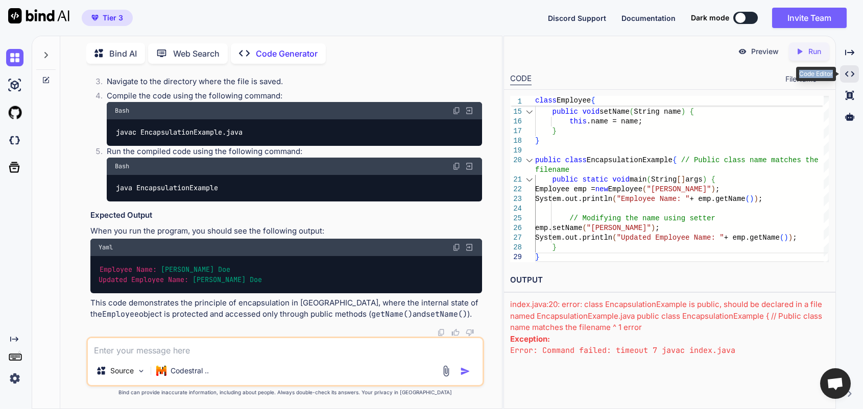
click at [690, 80] on div "Code Editor" at bounding box center [816, 74] width 40 height 14
click at [656, 75] on div "CODE FileName" at bounding box center [669, 78] width 331 height 22
click at [690, 60] on div "Created with Pixso. Run" at bounding box center [809, 51] width 40 height 18
click at [690, 79] on img at bounding box center [824, 79] width 9 height 9
